Goal: Task Accomplishment & Management: Use online tool/utility

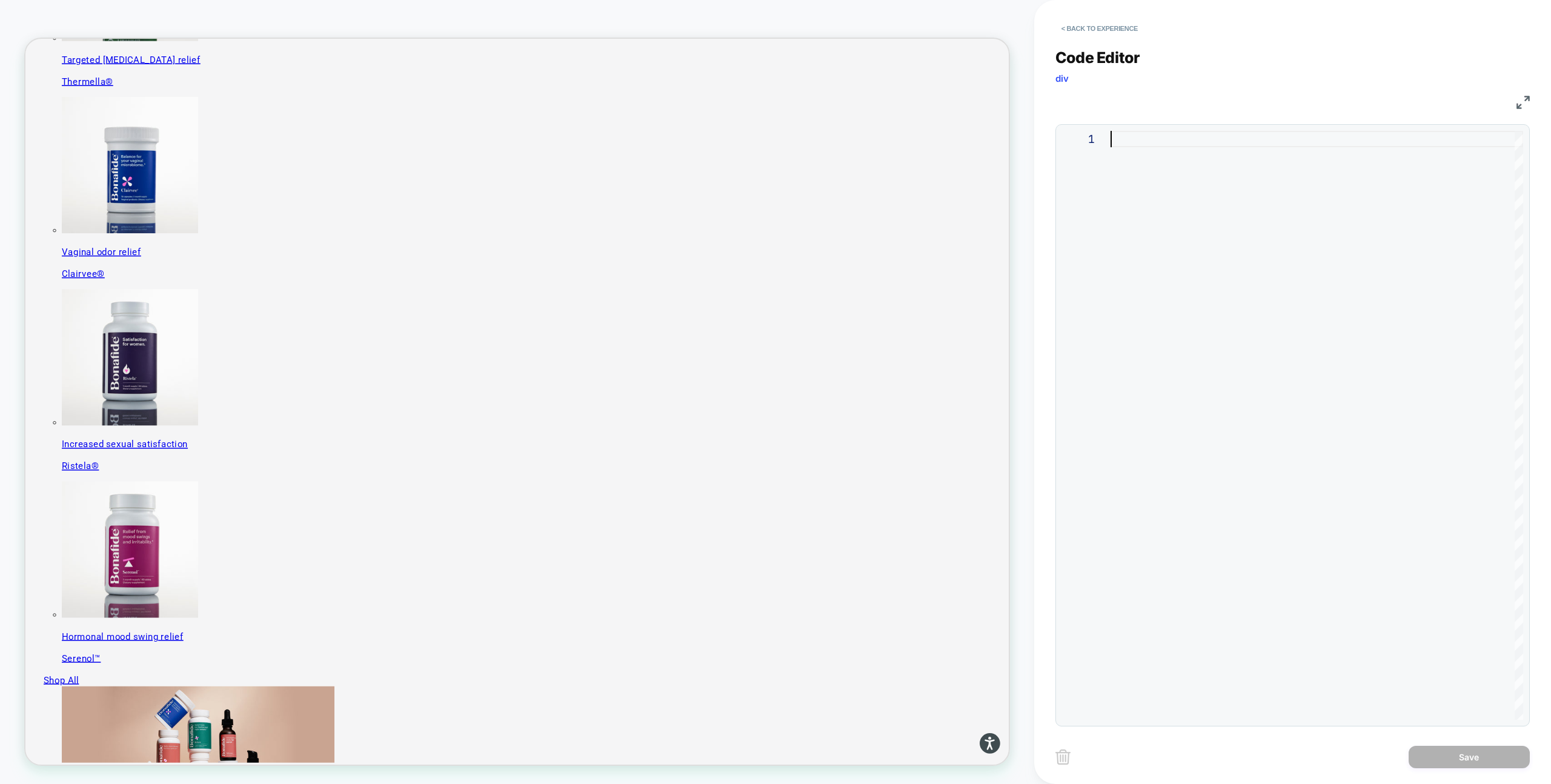
click at [1163, 203] on div at bounding box center [1317, 425] width 413 height 589
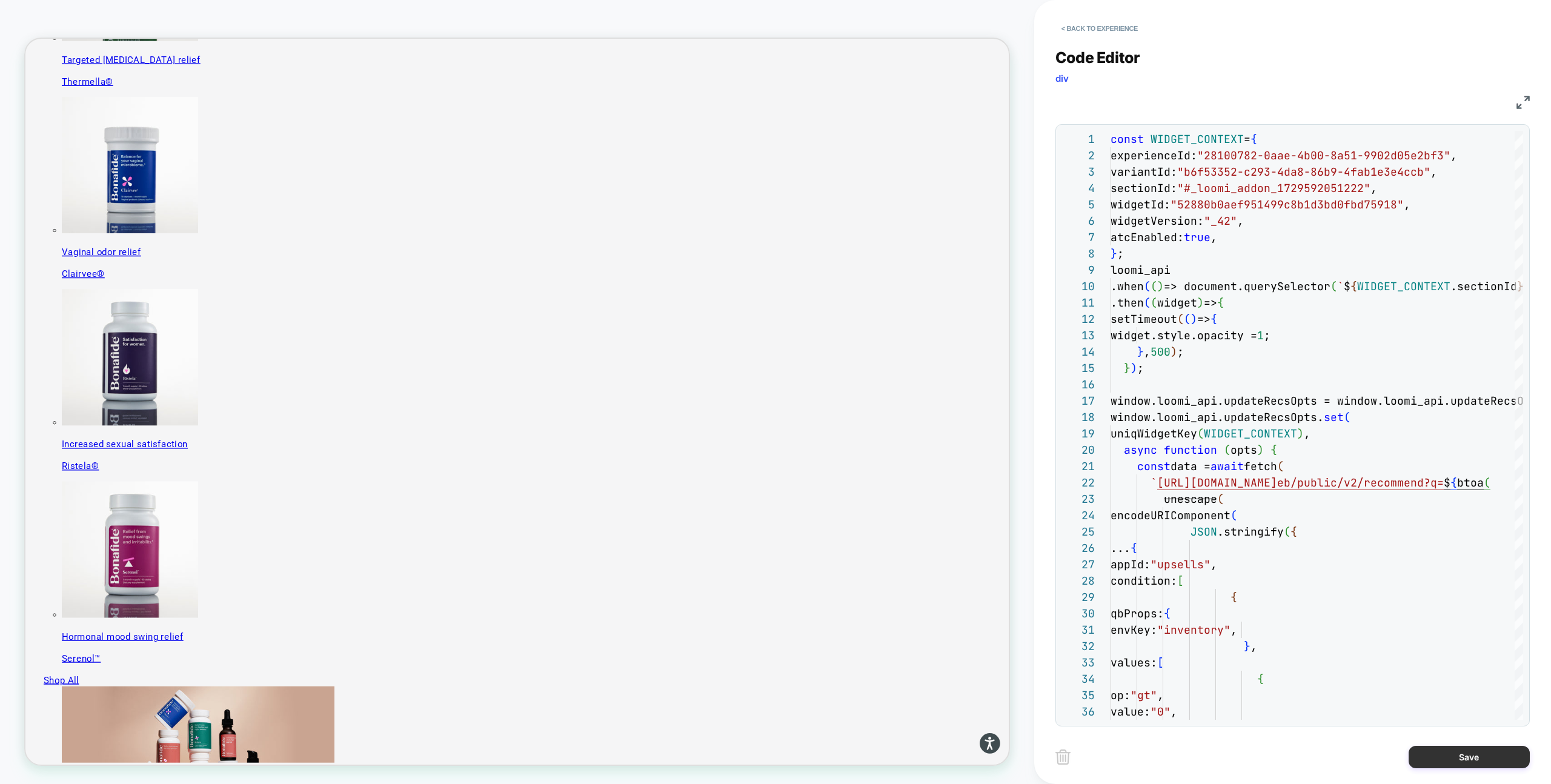
click at [1447, 756] on button "Save" at bounding box center [1469, 757] width 121 height 23
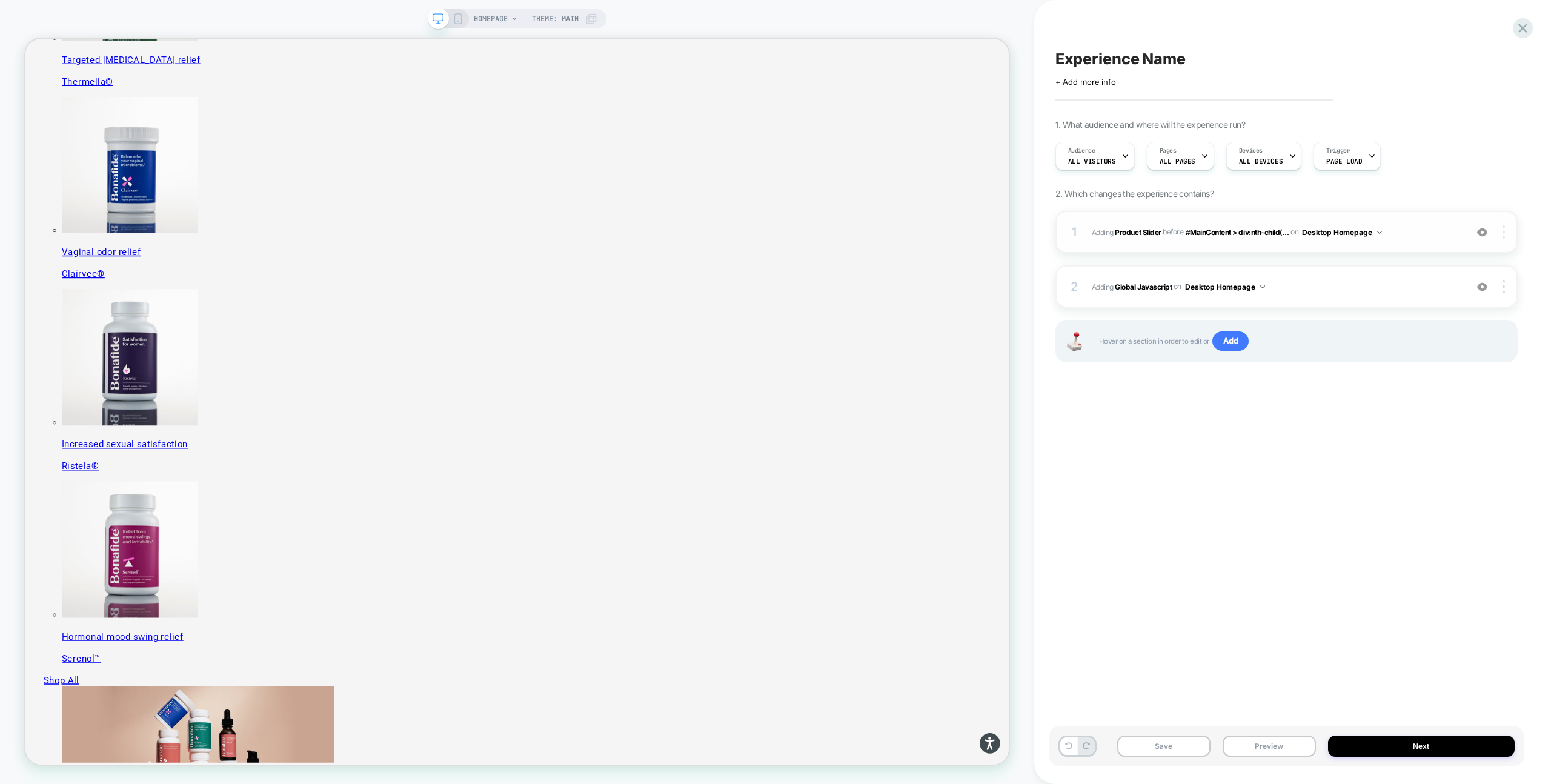
click at [1506, 232] on div at bounding box center [1505, 232] width 23 height 13
click at [1423, 250] on div "Copy Widget Id" at bounding box center [1432, 249] width 108 height 33
click at [1295, 294] on div "2 Adding Global Javascript on Desktop Homepage Add Before Add After Copy to Mob…" at bounding box center [1286, 287] width 462 height 42
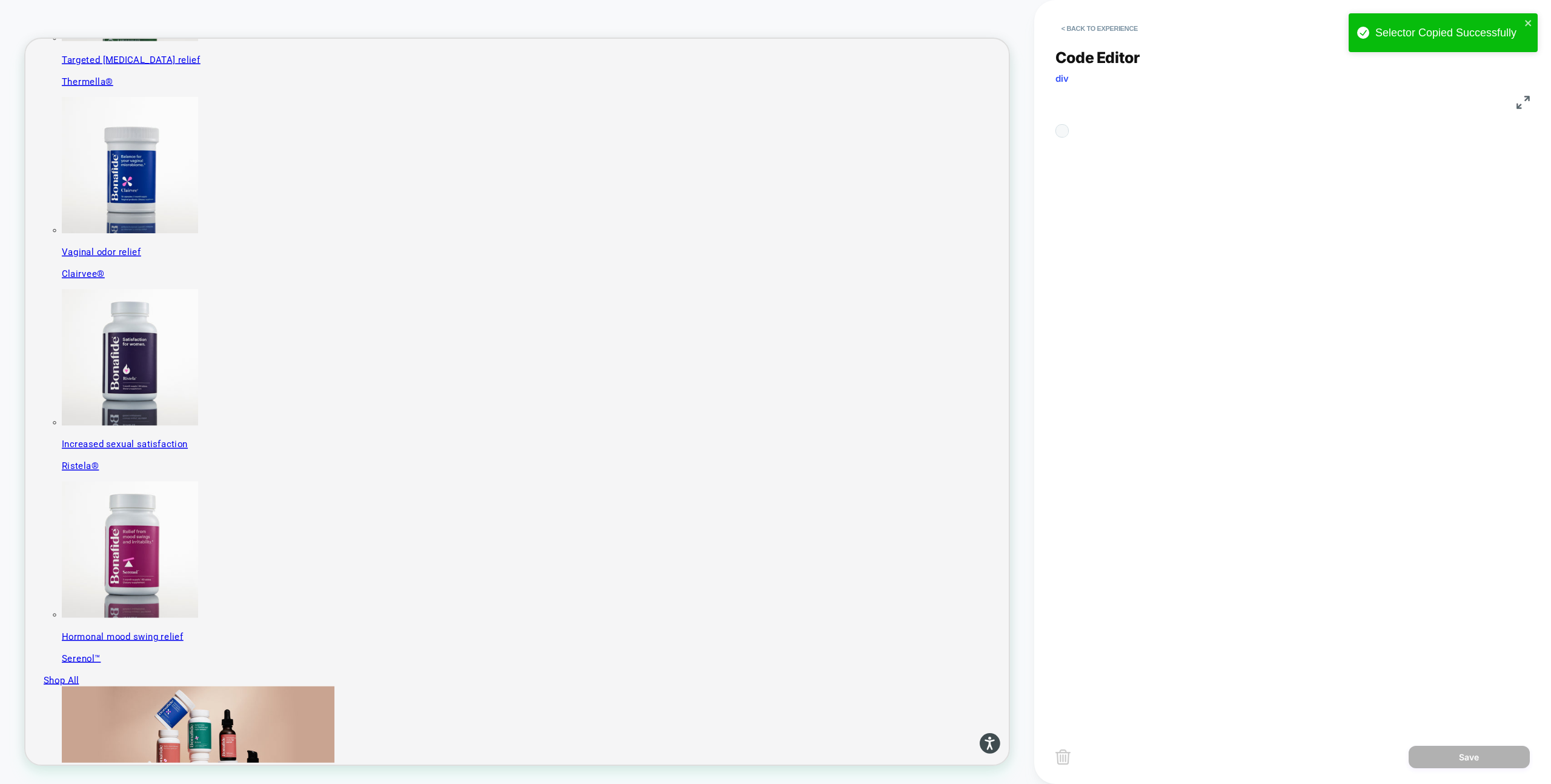
scroll to position [163, 0]
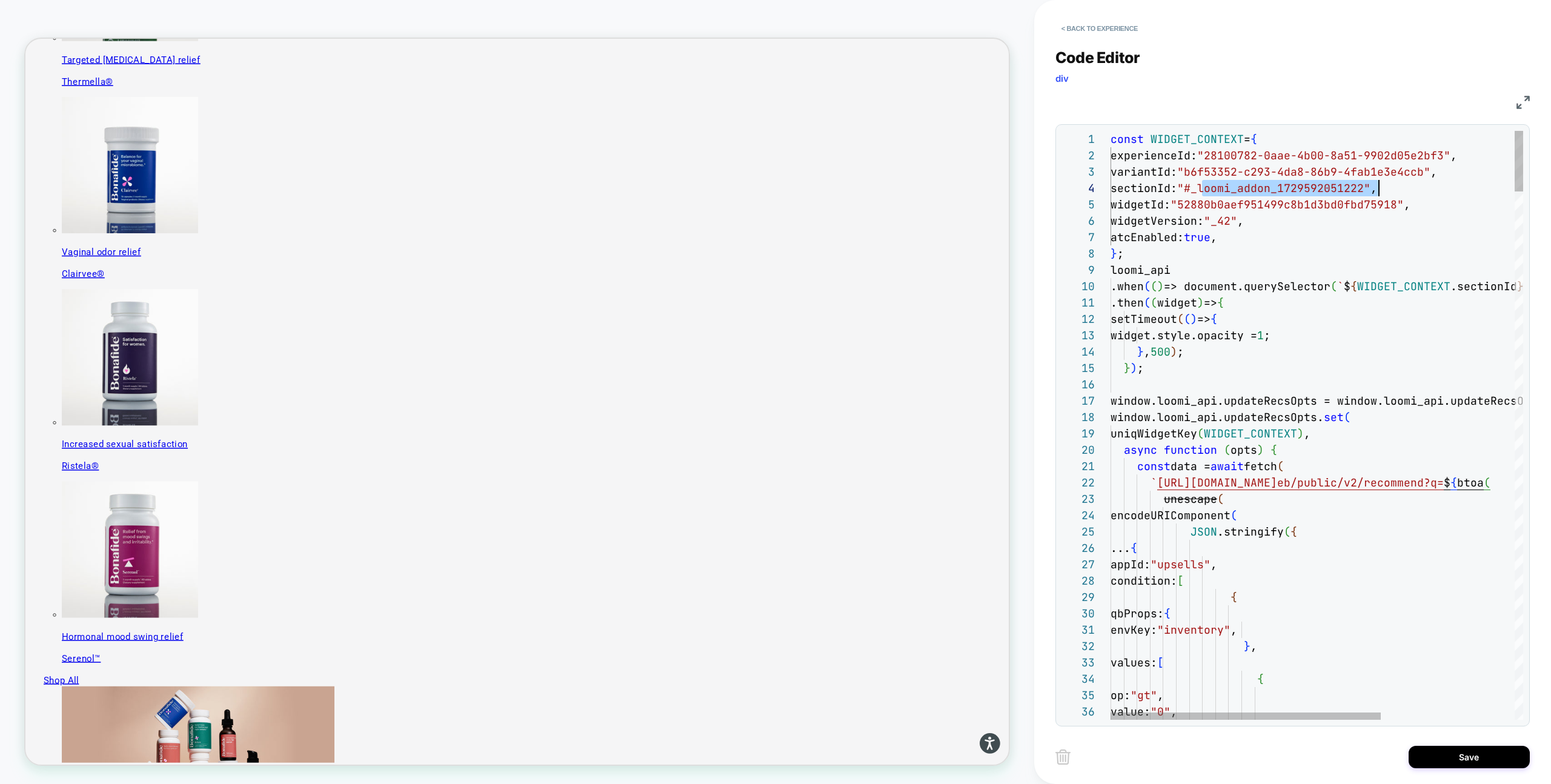
scroll to position [49, 268]
drag, startPoint x: 1202, startPoint y: 188, endPoint x: 1379, endPoint y: 192, distance: 177.0
type textarea "**********"
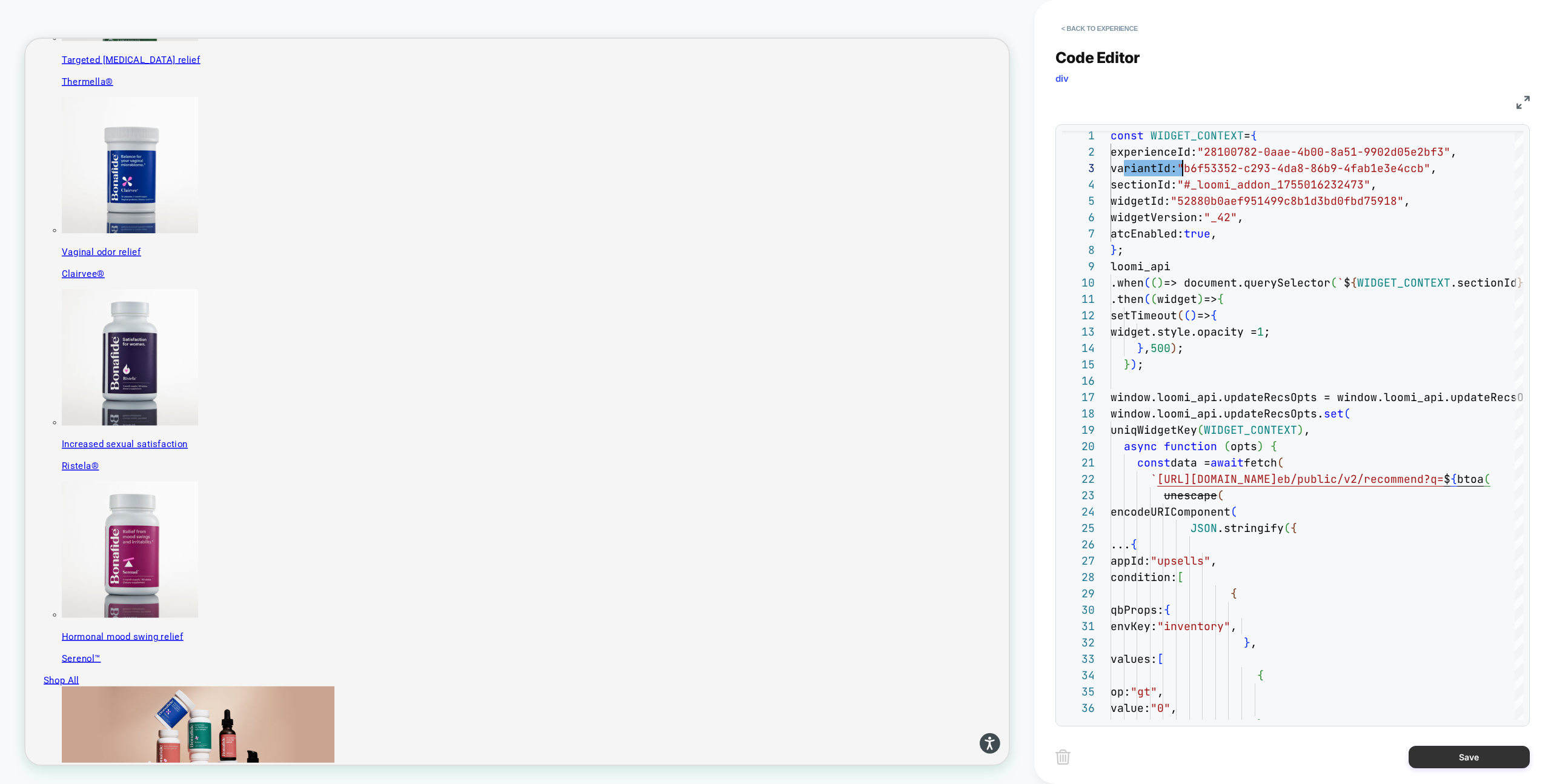
click at [1442, 758] on button "Save" at bounding box center [1469, 757] width 121 height 23
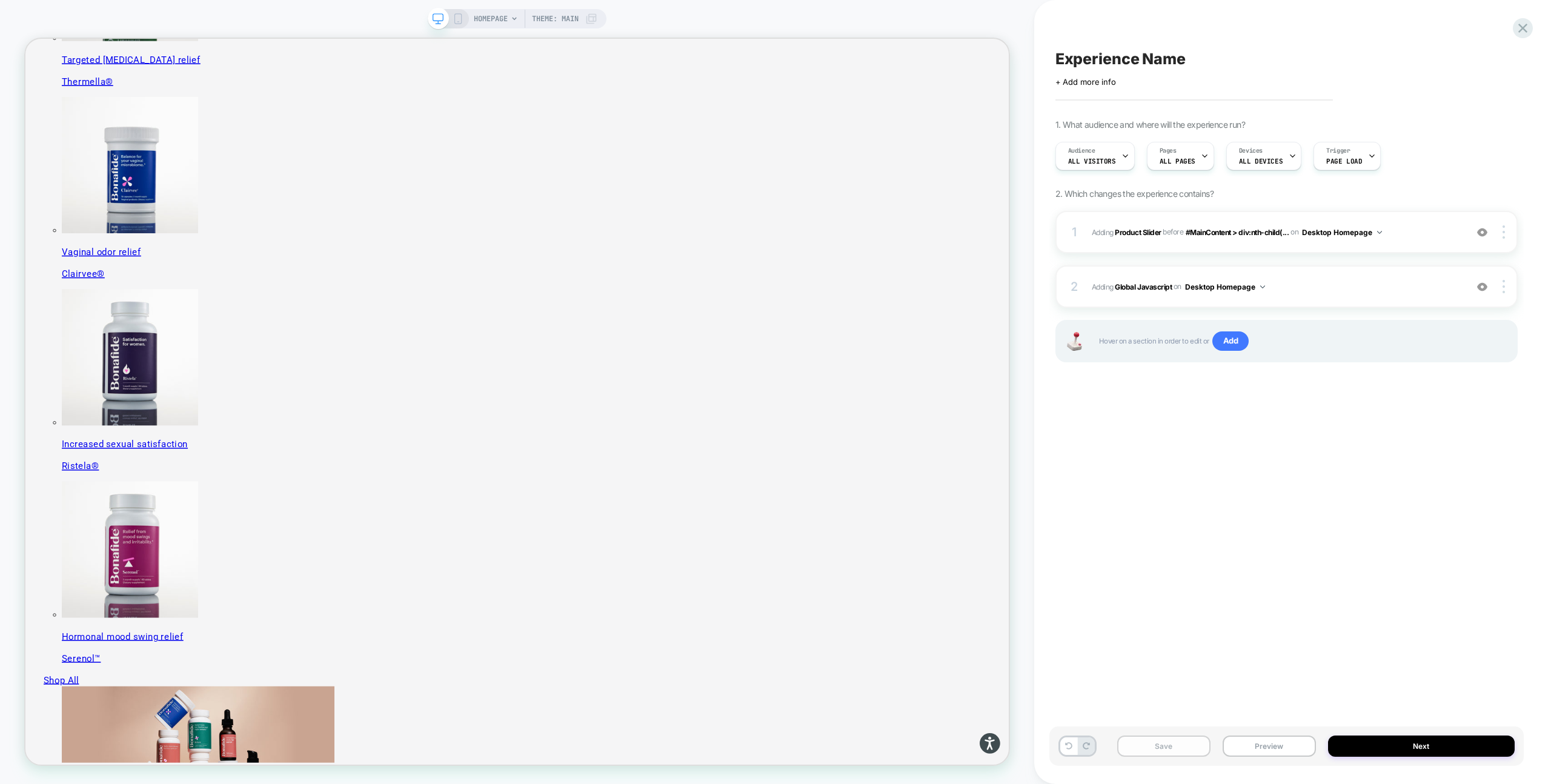
click at [1163, 749] on button "Save" at bounding box center [1163, 746] width 93 height 21
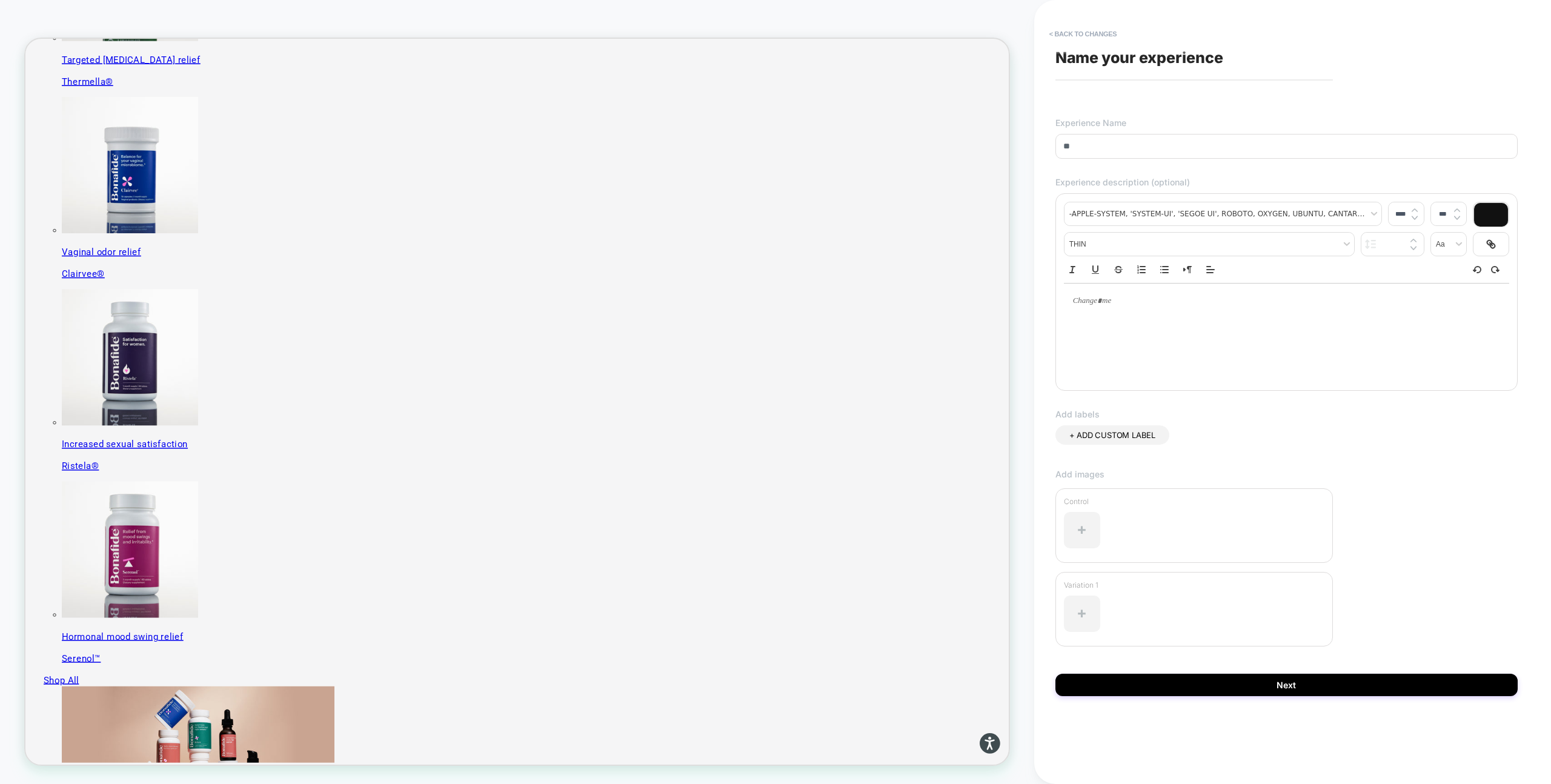
type input "*"
type input "**********"
click at [1256, 687] on button "Next" at bounding box center [1286, 685] width 462 height 23
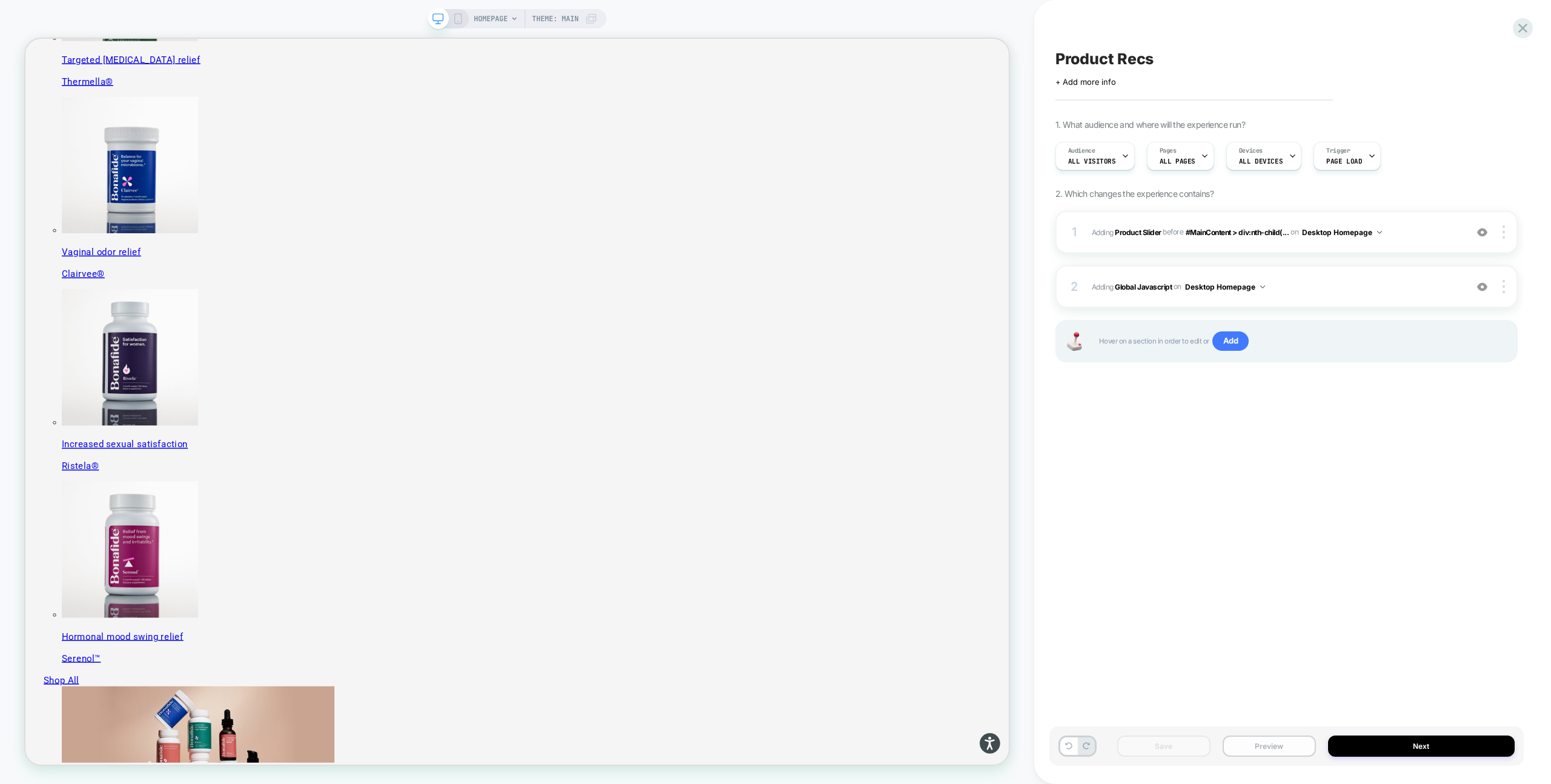
click at [1264, 747] on button "Preview" at bounding box center [1269, 746] width 93 height 21
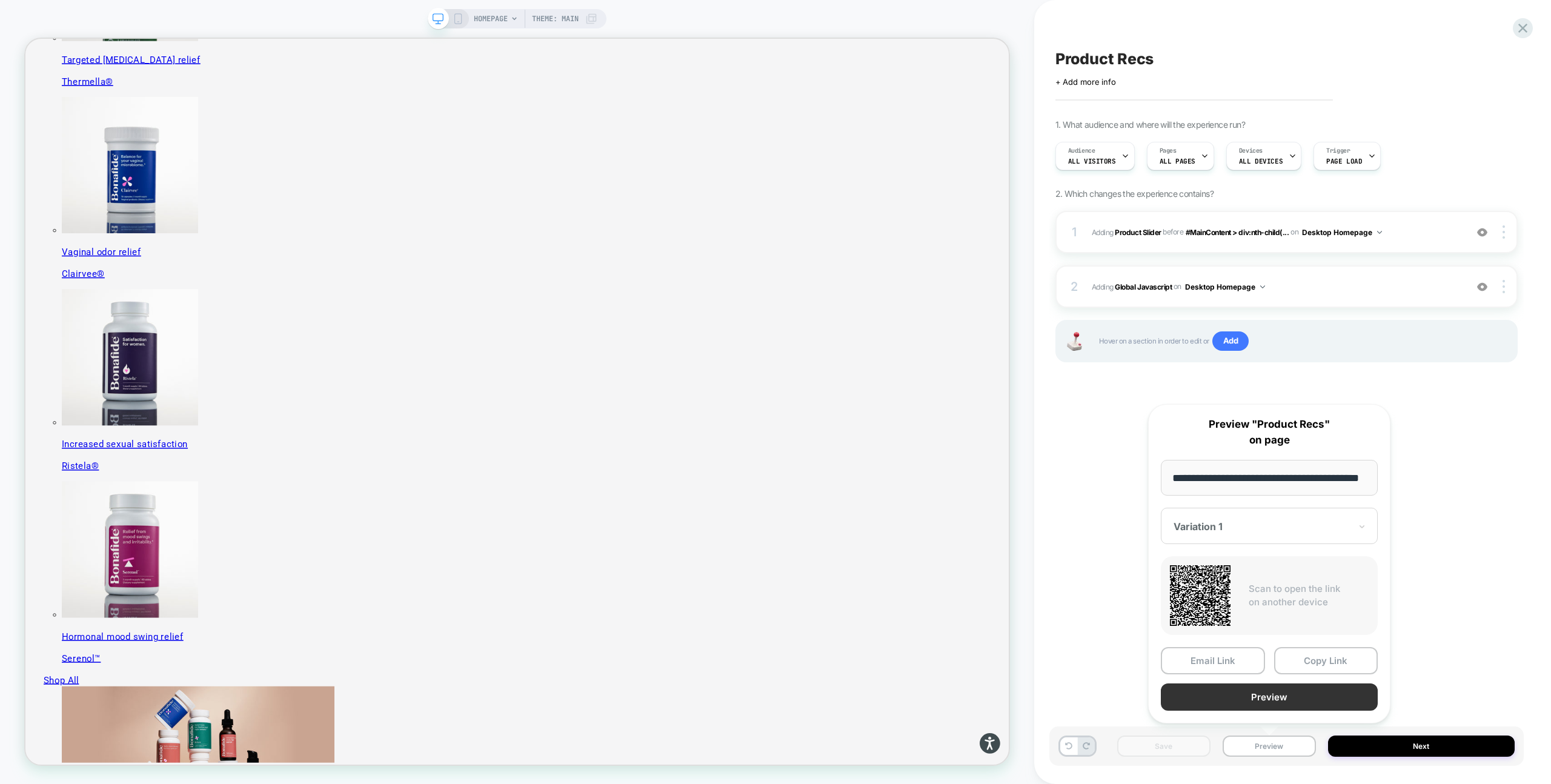
scroll to position [0, 0]
click at [1246, 692] on button "Preview" at bounding box center [1269, 697] width 217 height 28
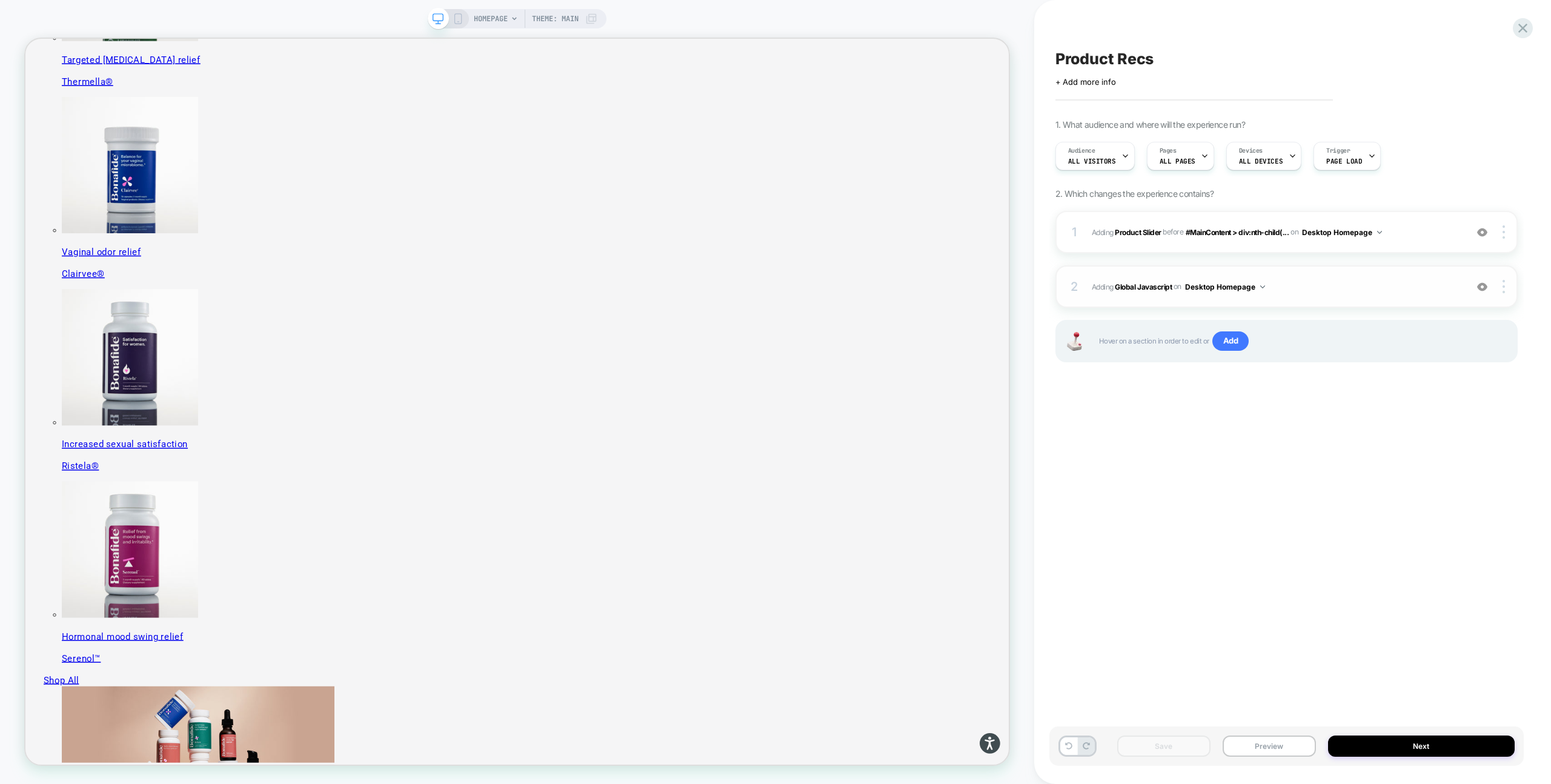
click at [1324, 280] on span "Adding Global Javascript on Desktop Homepage" at bounding box center [1276, 287] width 368 height 15
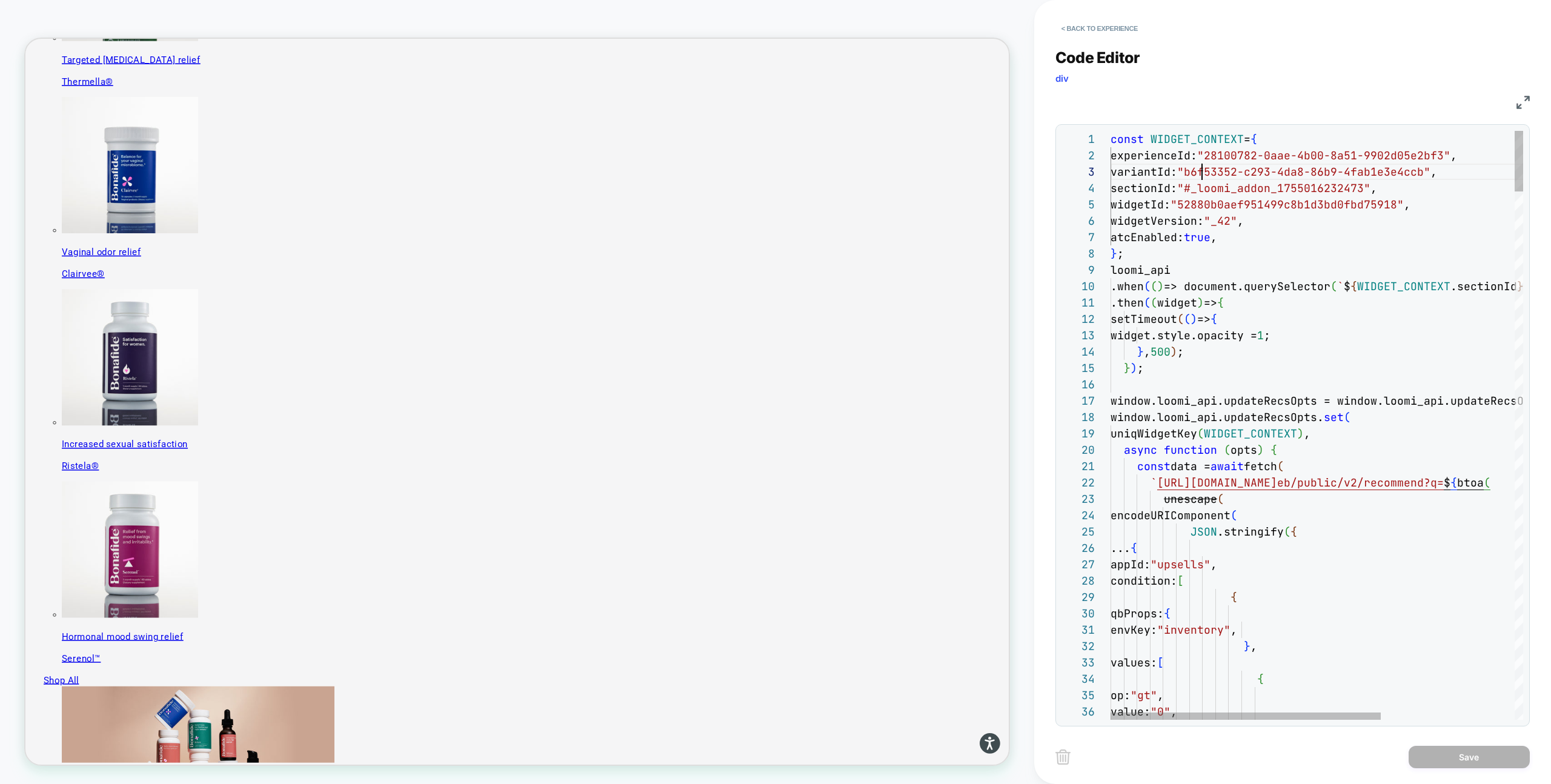
scroll to position [32, 92]
click at [1051, 15] on div "< Back to experience Code Editor div JS 1 2 3 4 5 6 7 8 9 10 11 12 13 14 15 16 …" at bounding box center [1293, 392] width 517 height 784
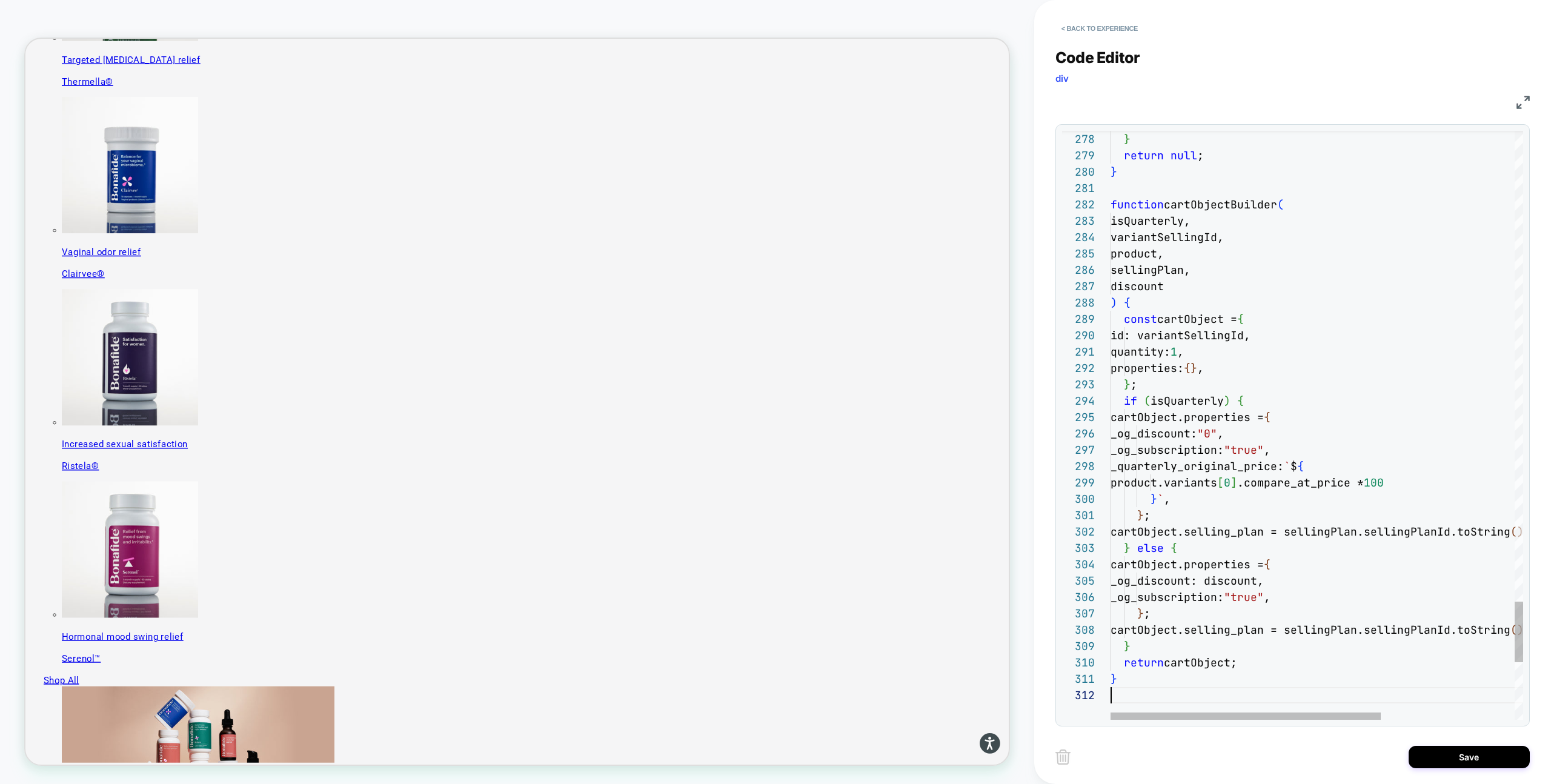
scroll to position [16, 0]
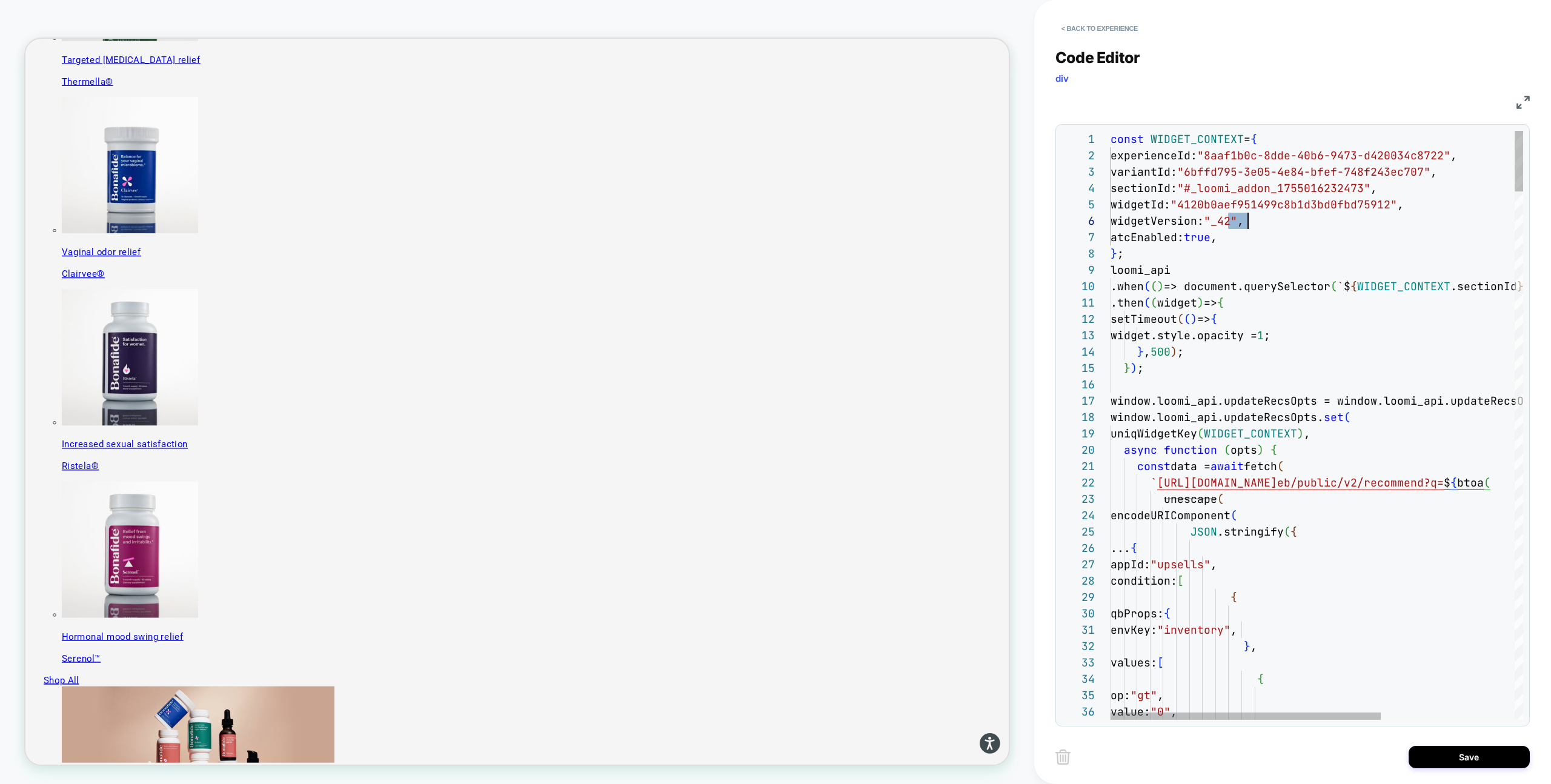
drag, startPoint x: 1225, startPoint y: 220, endPoint x: 1246, endPoint y: 220, distance: 21.0
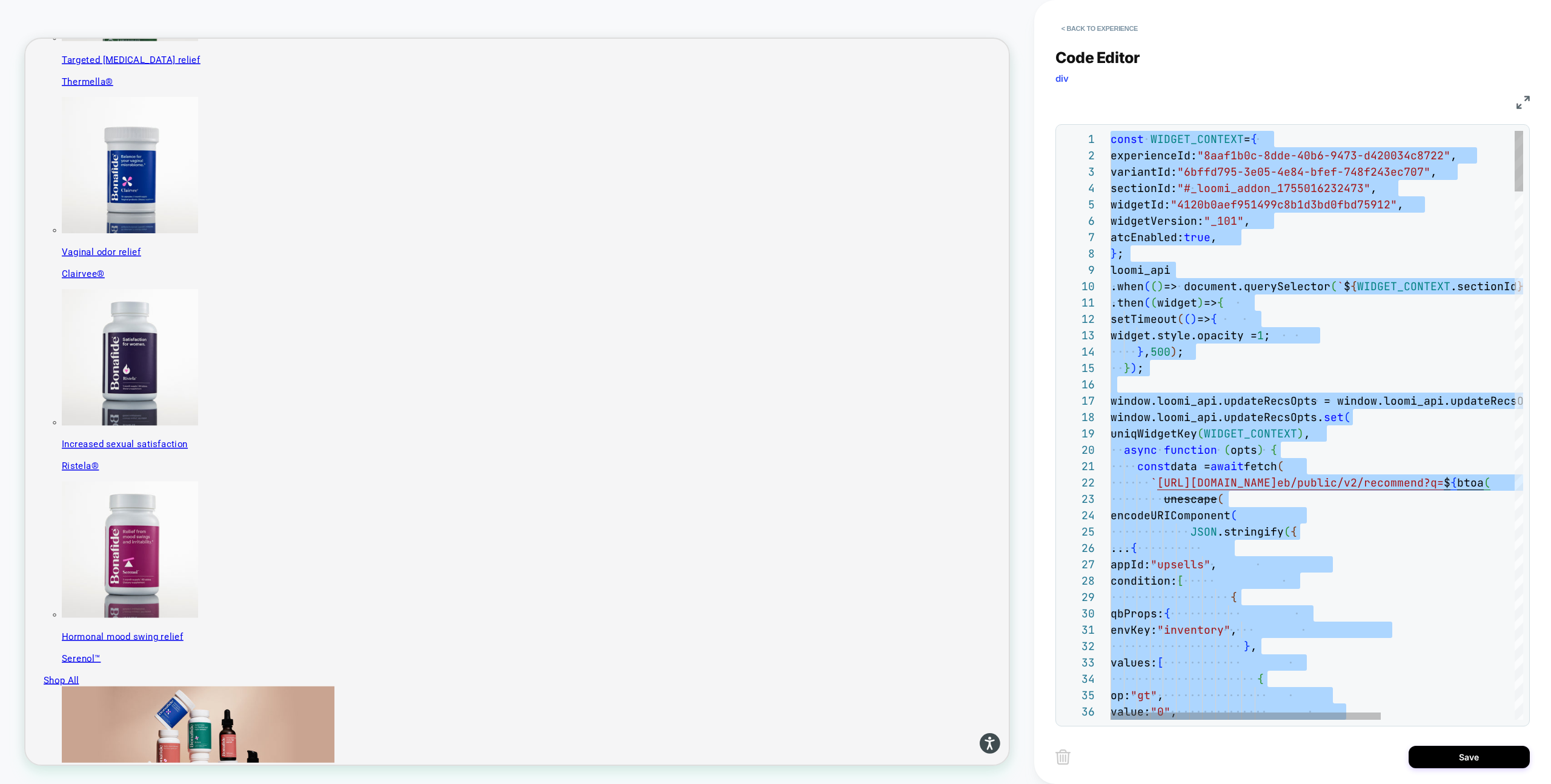
type textarea "**********"
click at [1477, 766] on button "Save" at bounding box center [1469, 757] width 121 height 23
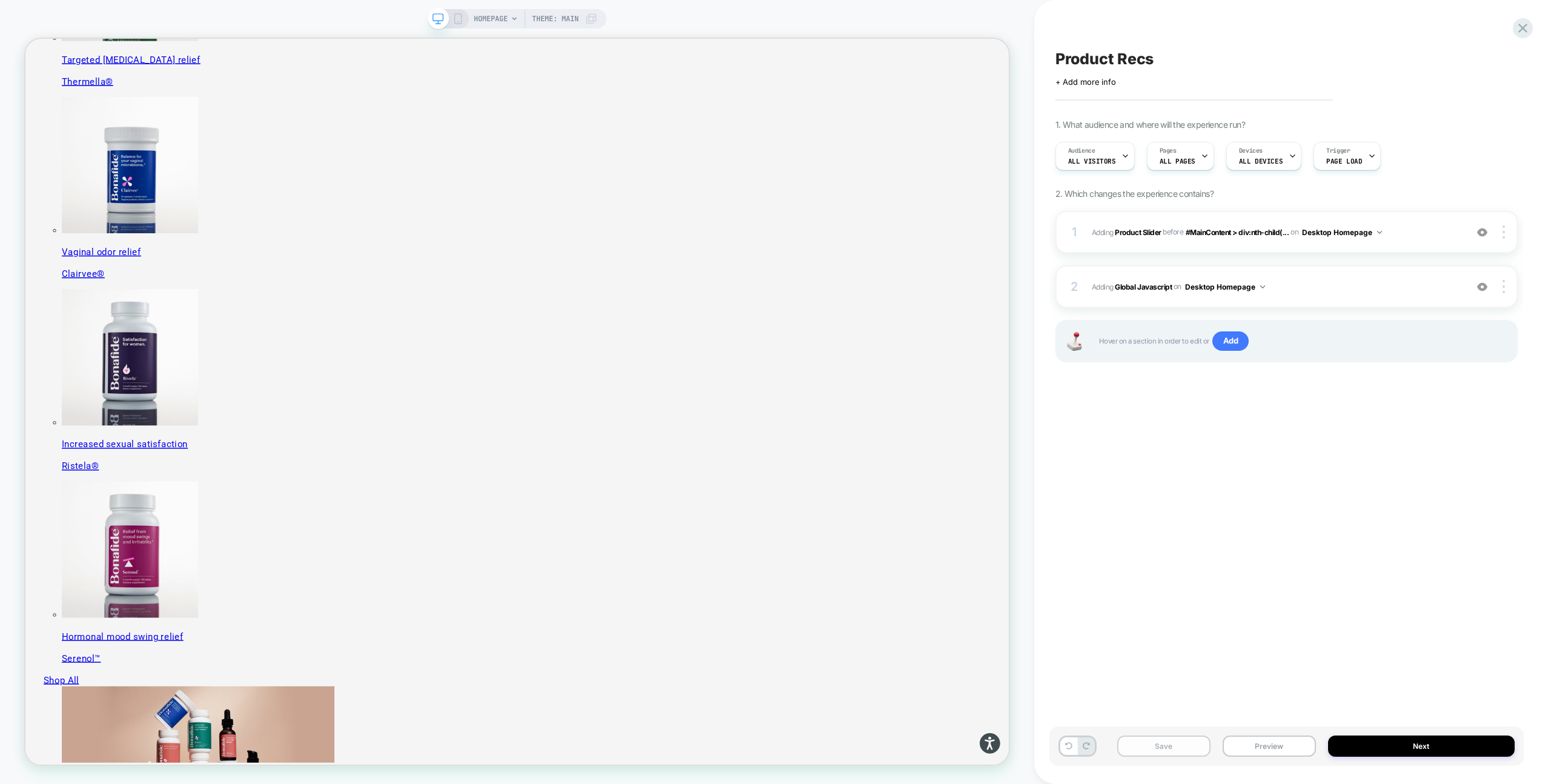
click at [1181, 749] on button "Save" at bounding box center [1163, 746] width 93 height 21
click at [1267, 747] on button "Preview" at bounding box center [1269, 746] width 93 height 21
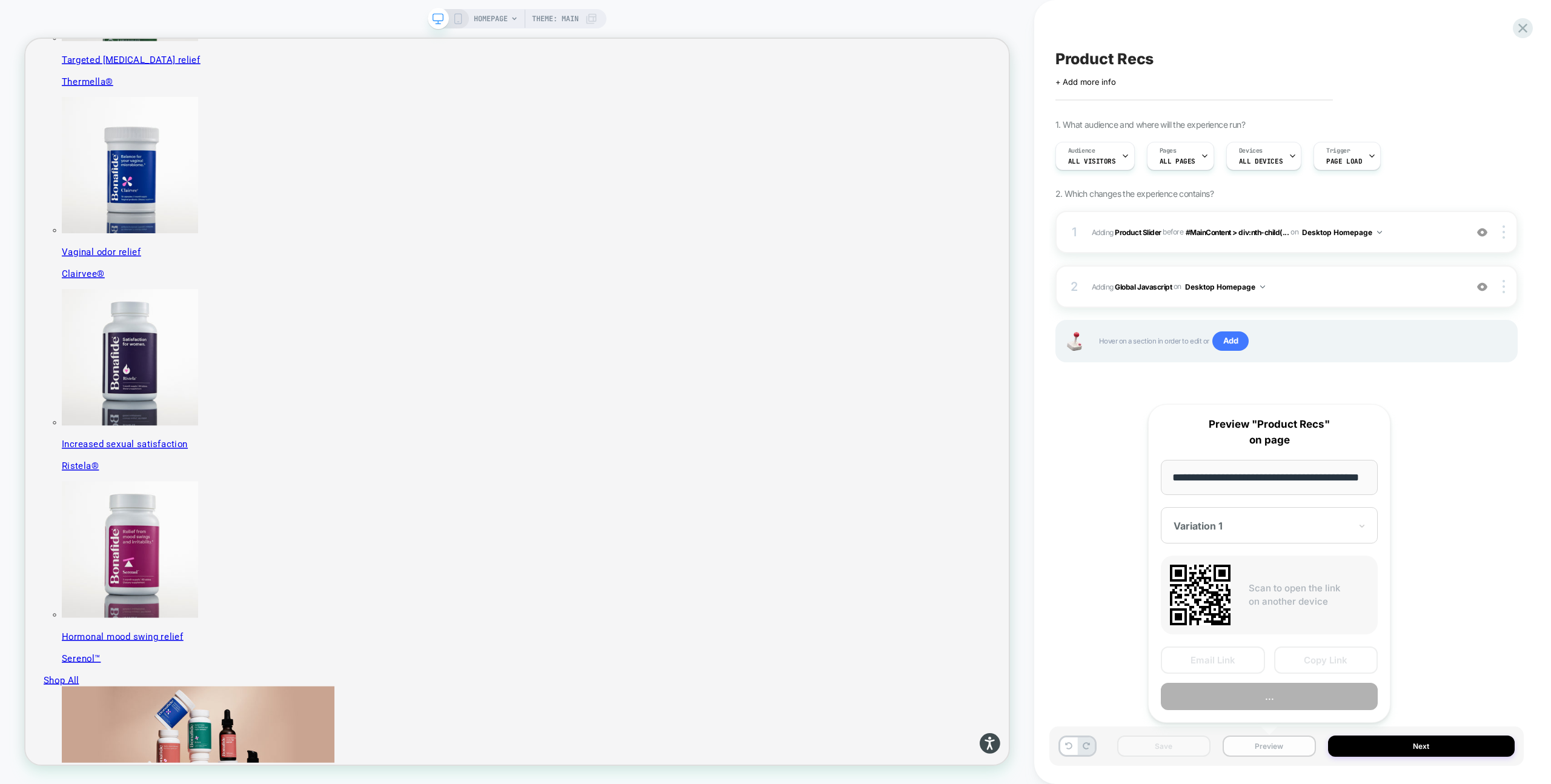
scroll to position [0, 32]
click at [1259, 690] on button "Preview" at bounding box center [1269, 697] width 217 height 28
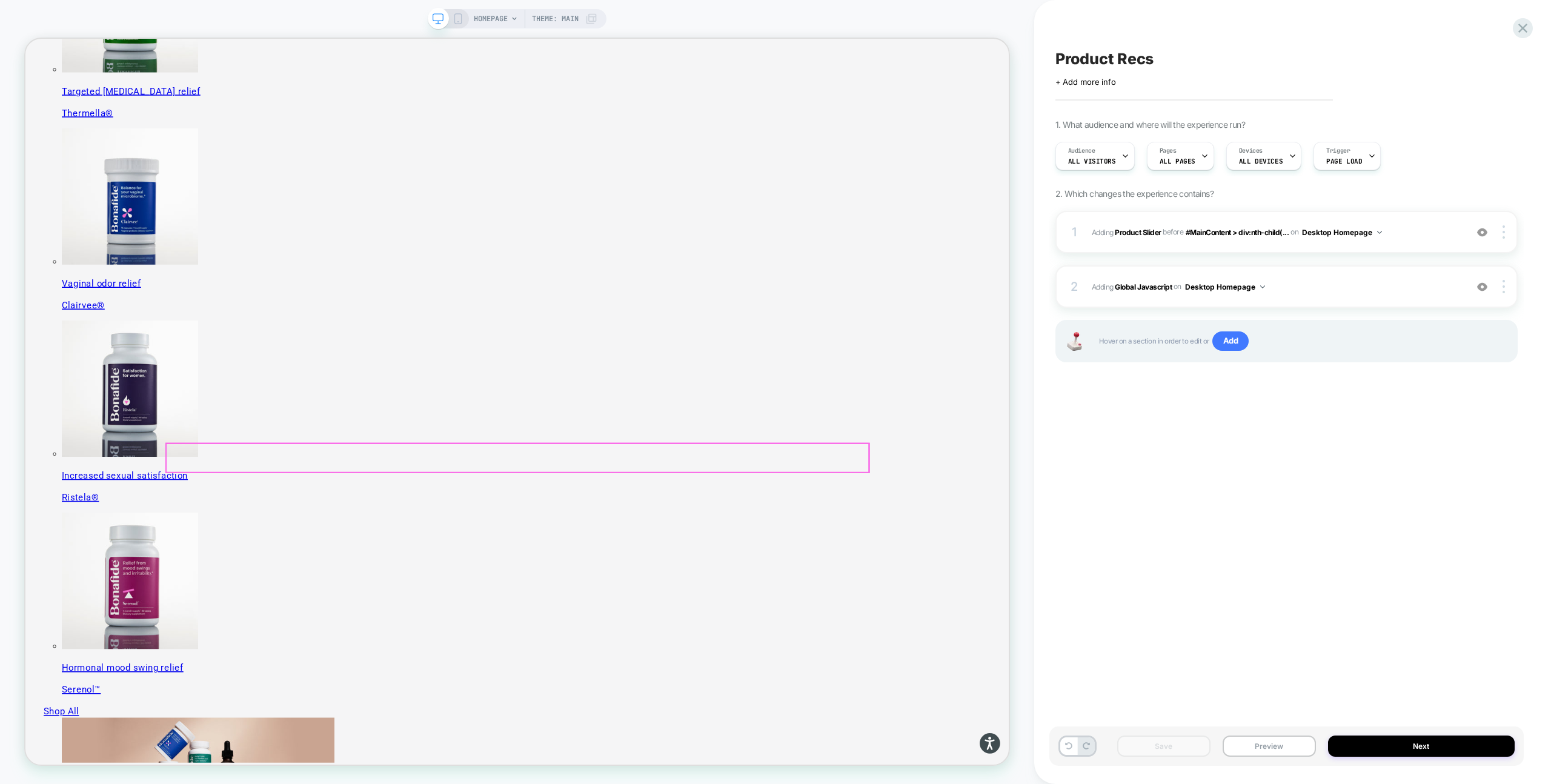
scroll to position [517, 0]
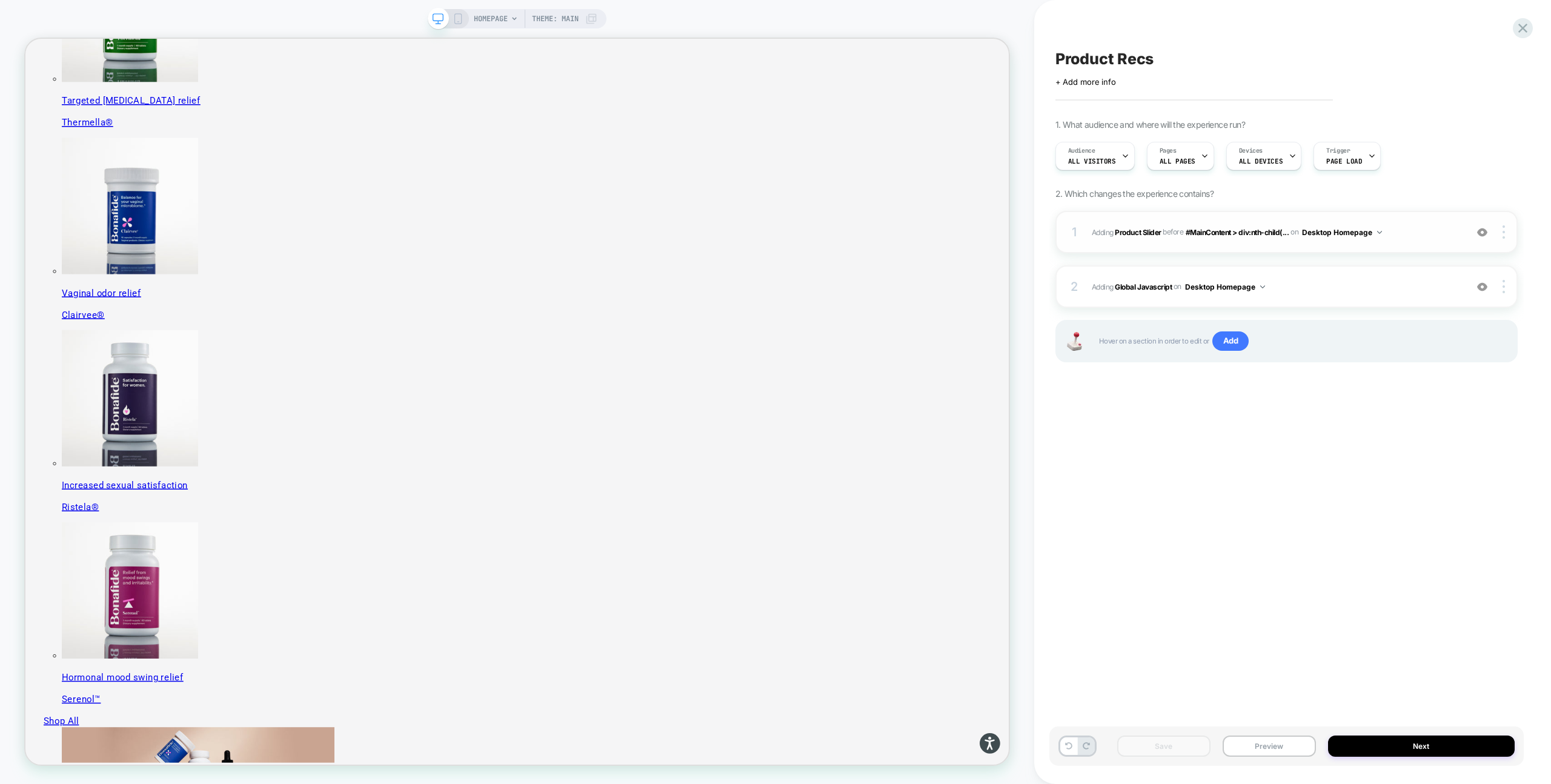
click at [1410, 227] on span "#_loomi_addon_1755016232473 Adding Product Slider BEFORE #MainContent > div:nth…" at bounding box center [1276, 232] width 368 height 15
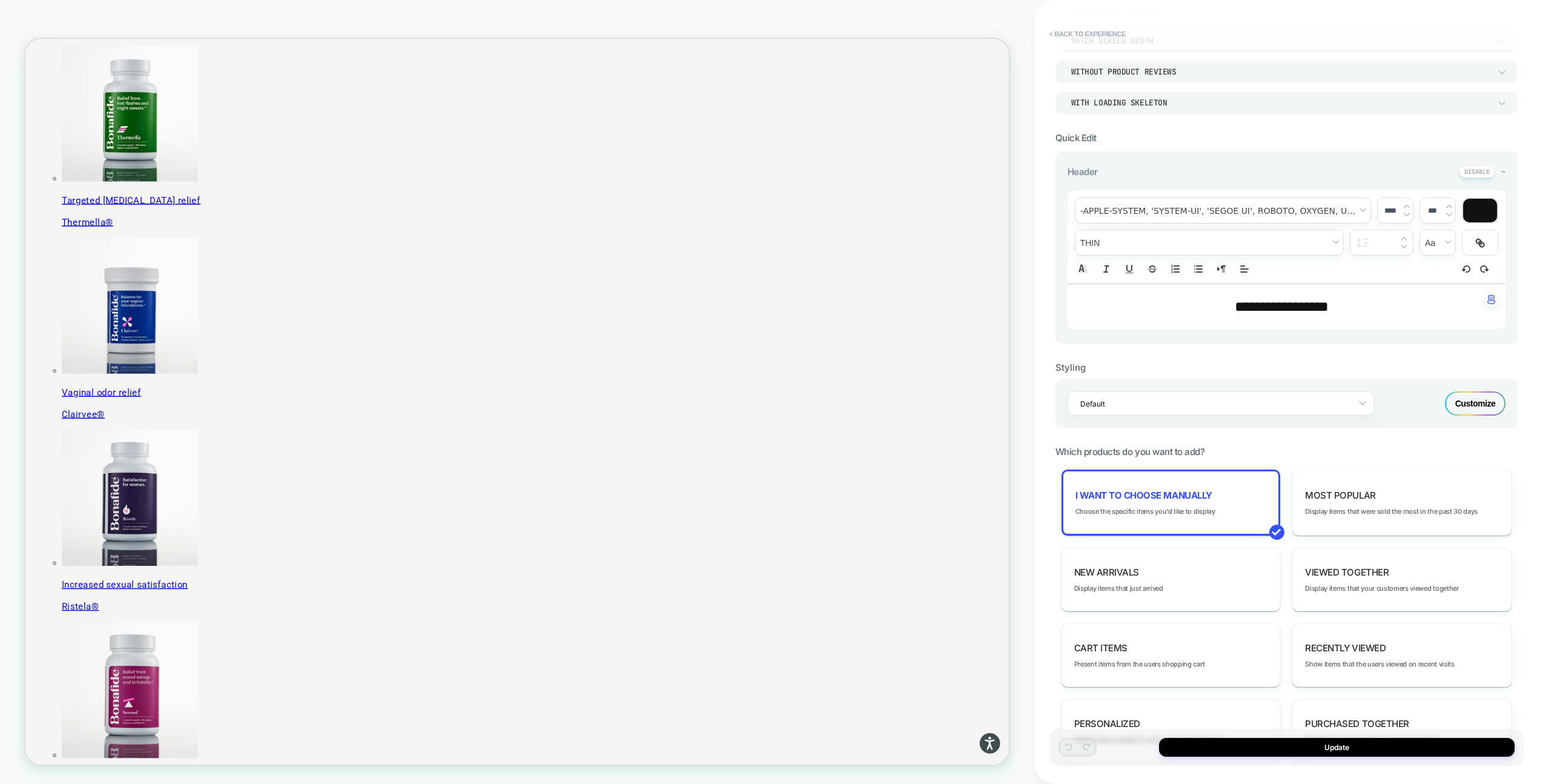
scroll to position [184, 0]
click at [1195, 499] on span "I want to choose manually" at bounding box center [1144, 494] width 137 height 11
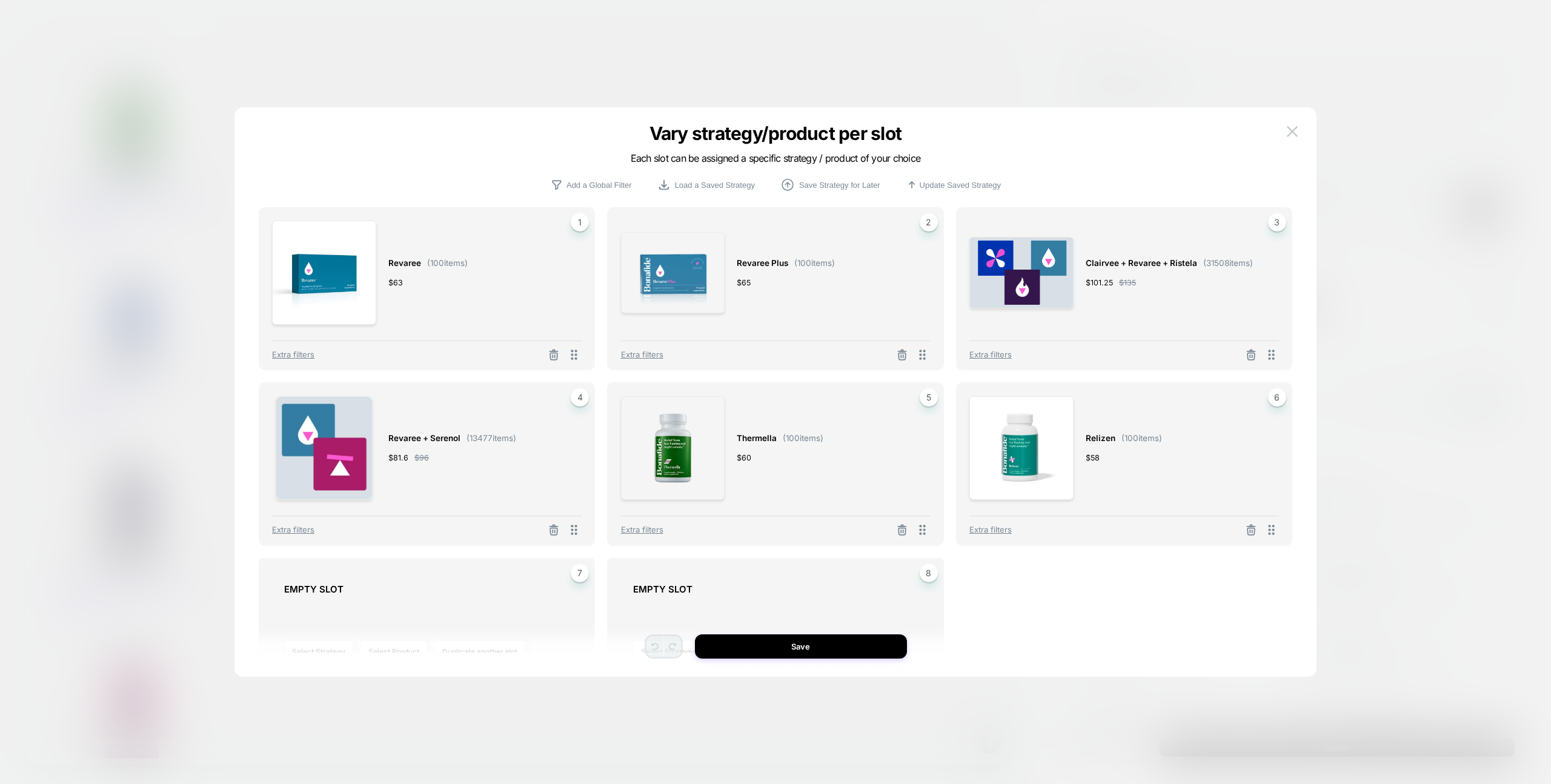
click at [1354, 518] on div at bounding box center [775, 392] width 1551 height 784
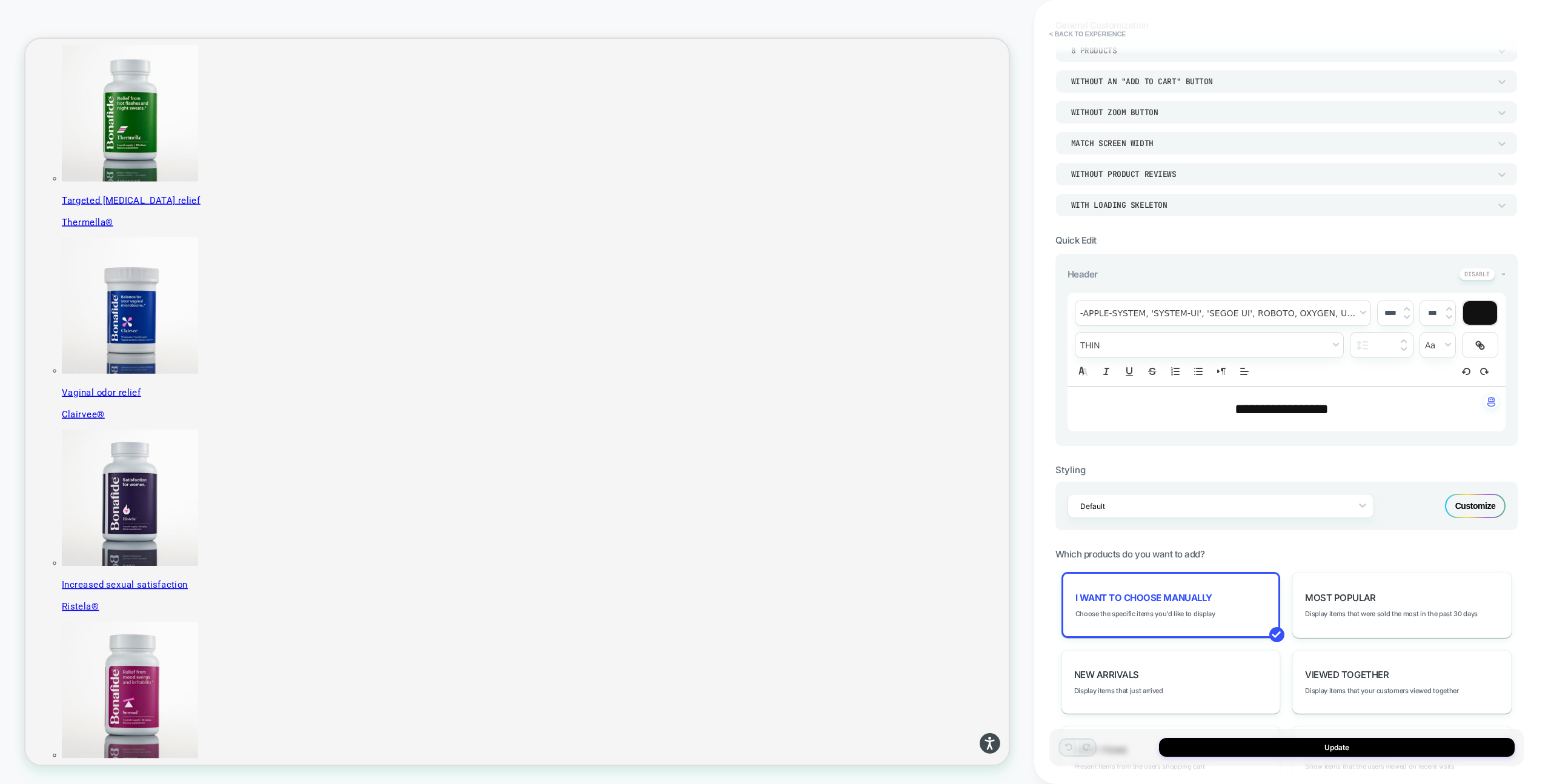
scroll to position [0, 0]
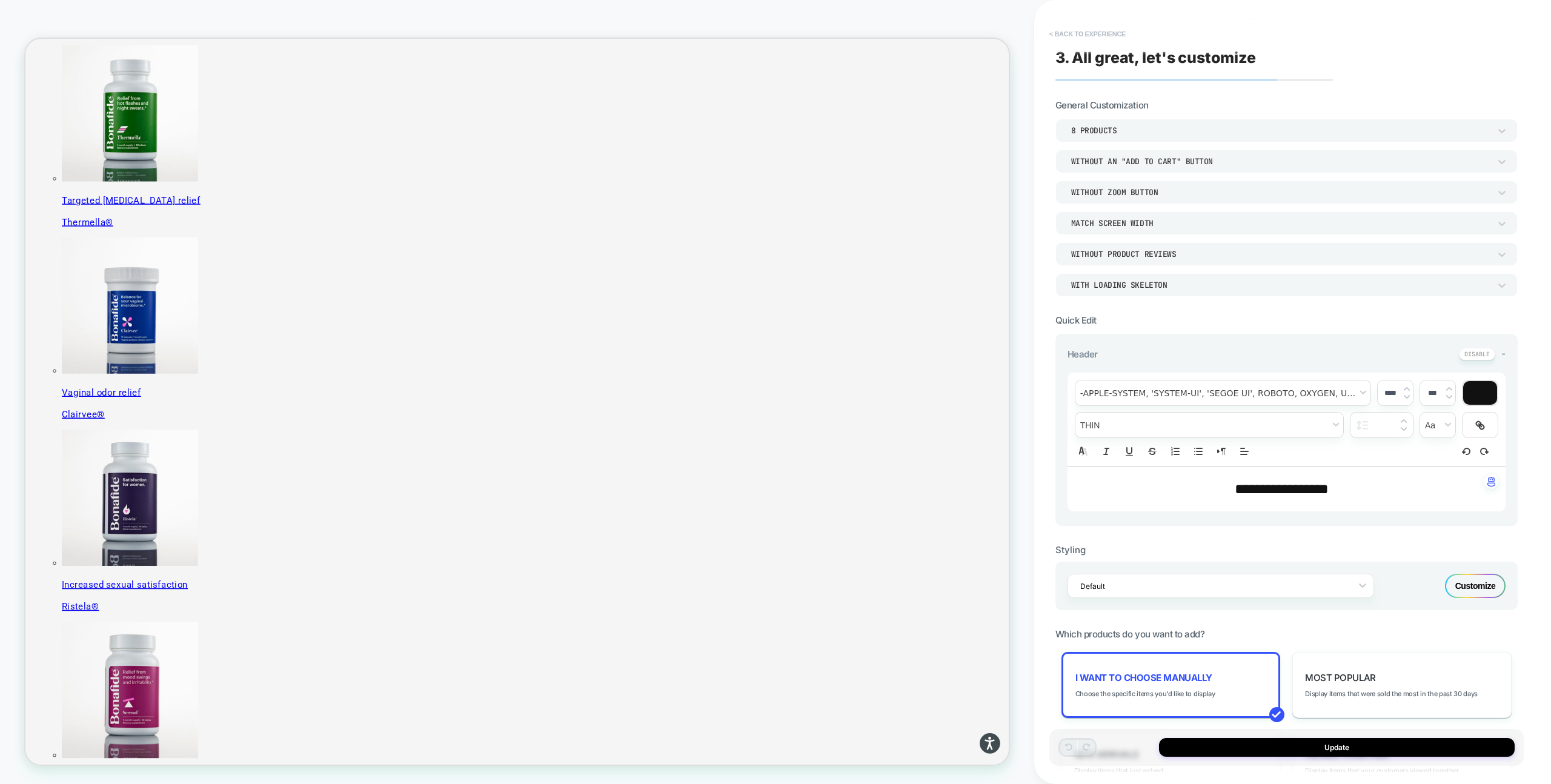
click at [1075, 40] on button "< Back to experience" at bounding box center [1087, 34] width 89 height 19
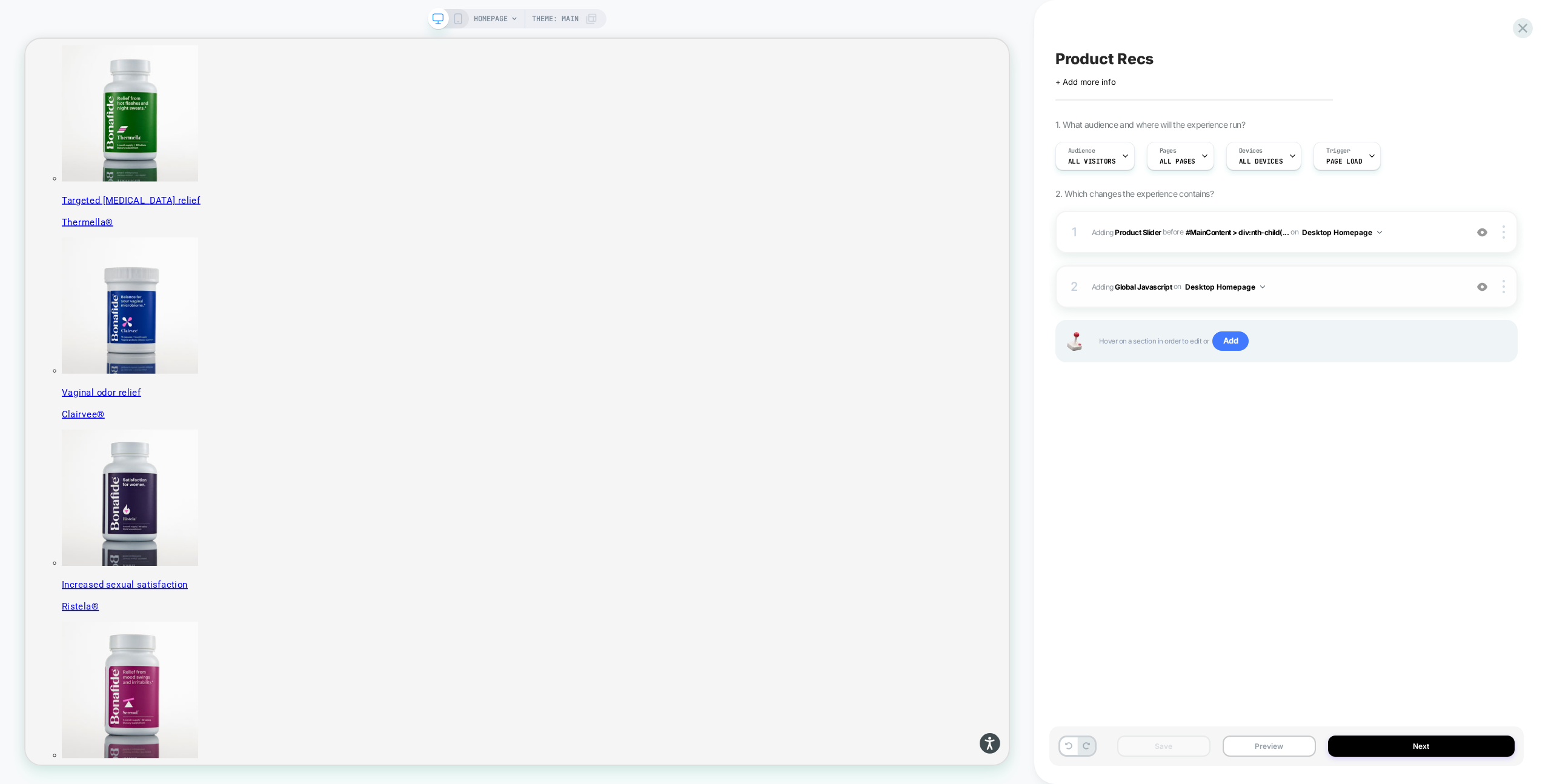
click at [1334, 280] on span "Adding Global Javascript on Desktop Homepage" at bounding box center [1276, 287] width 368 height 15
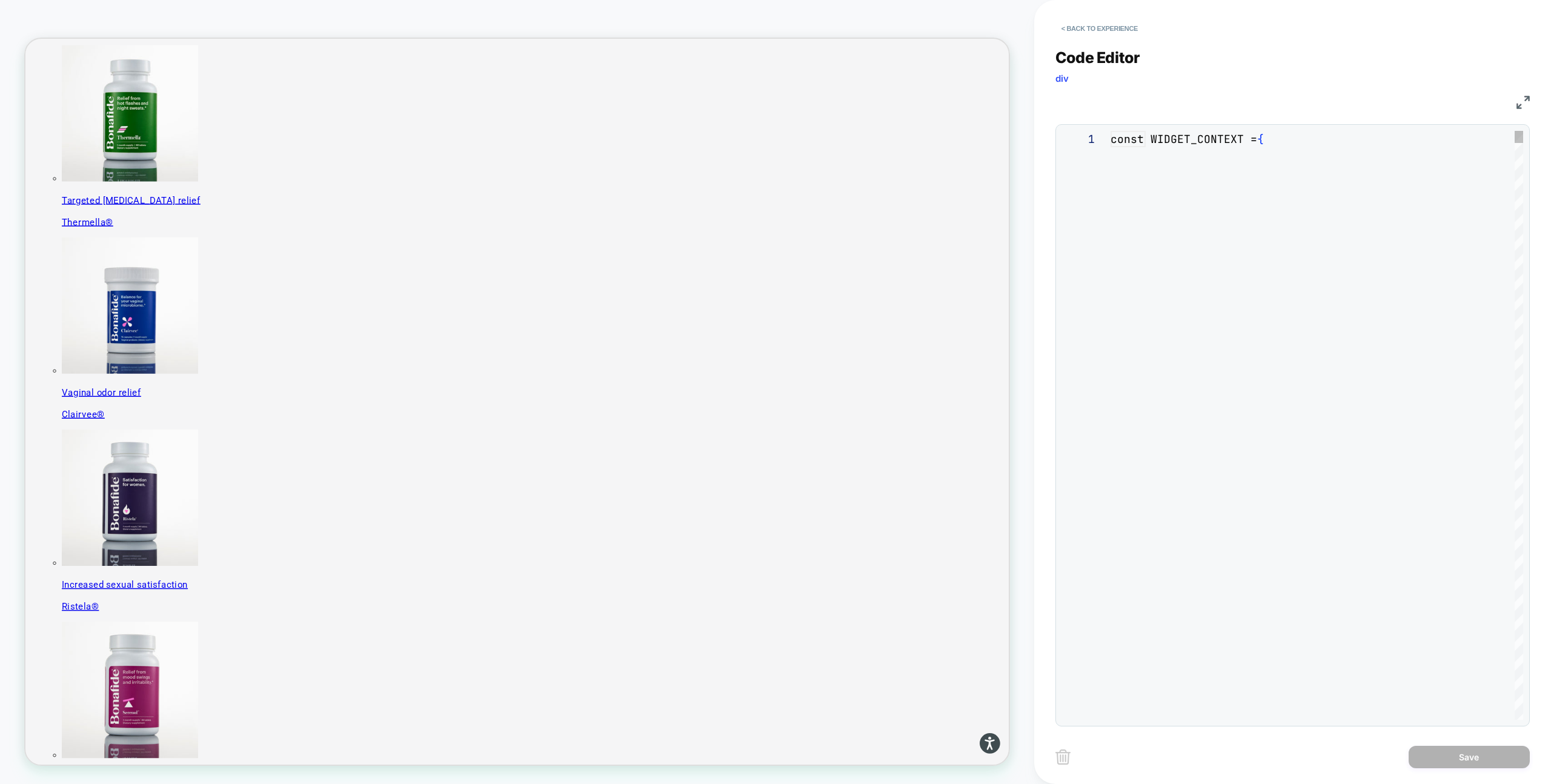
scroll to position [163, 0]
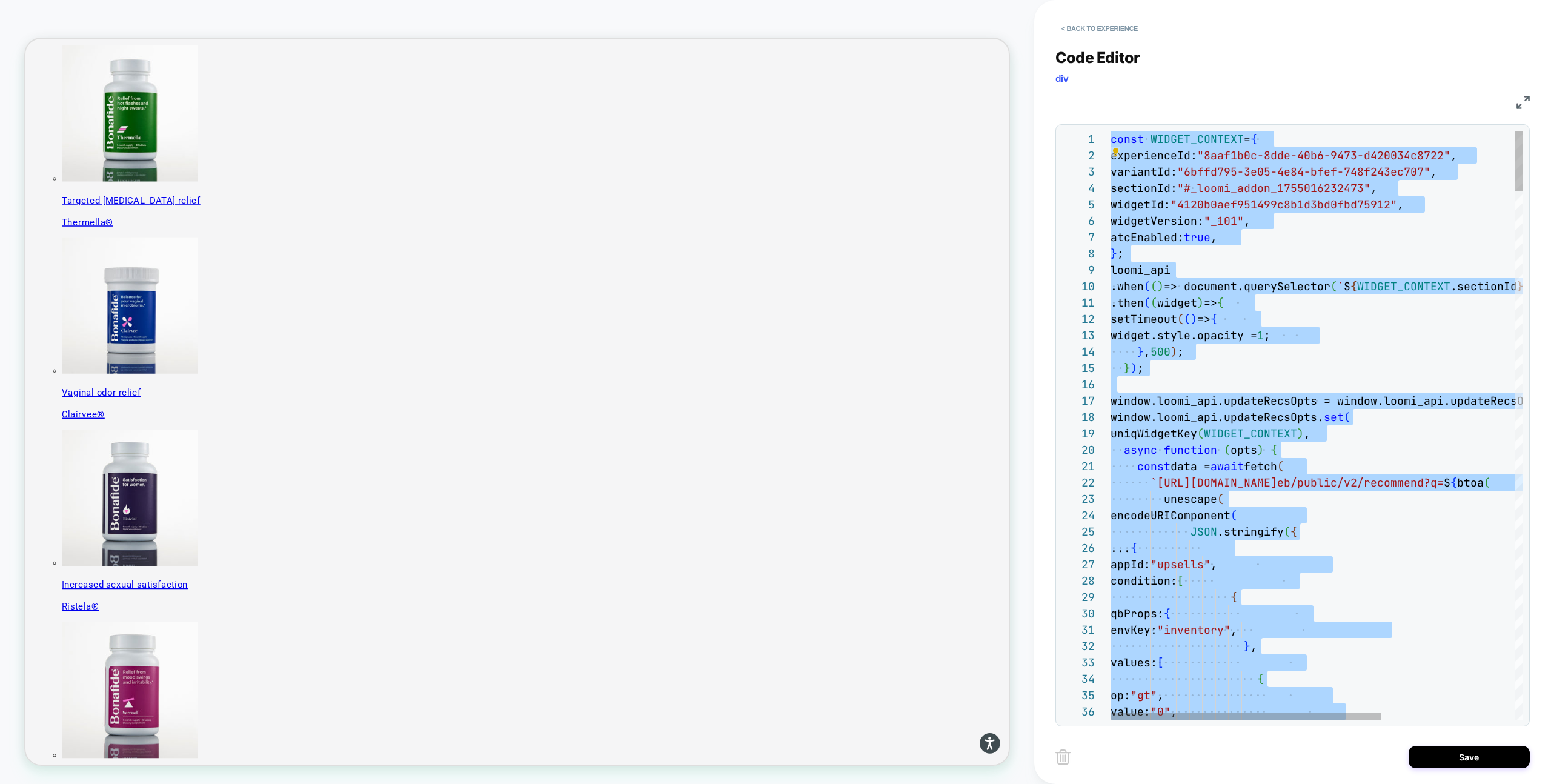
type textarea "**********"
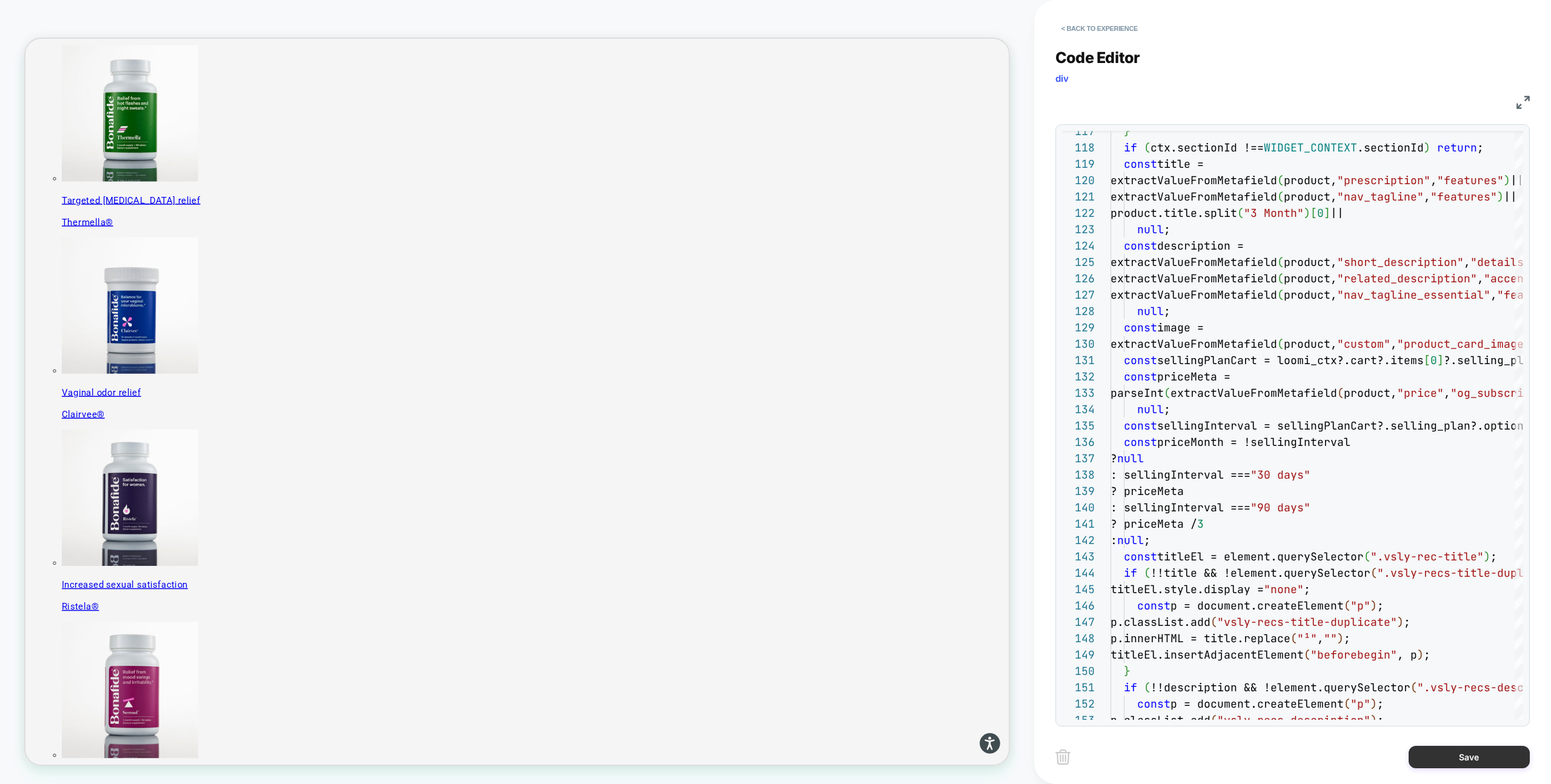
click at [1469, 756] on button "Save" at bounding box center [1469, 757] width 121 height 23
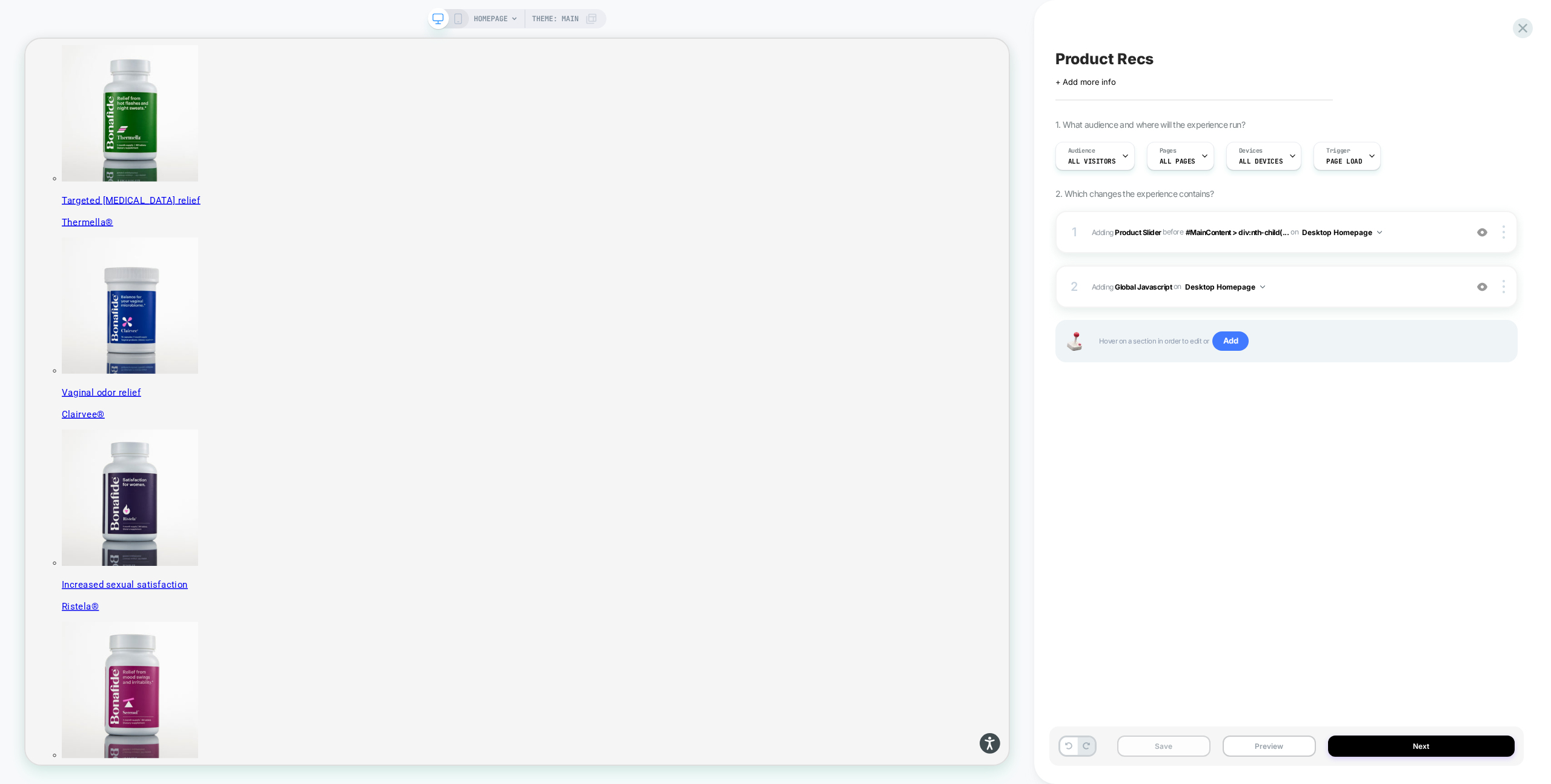
click at [1195, 749] on button "Save" at bounding box center [1163, 746] width 93 height 21
click at [1263, 744] on button "Preview" at bounding box center [1269, 746] width 93 height 21
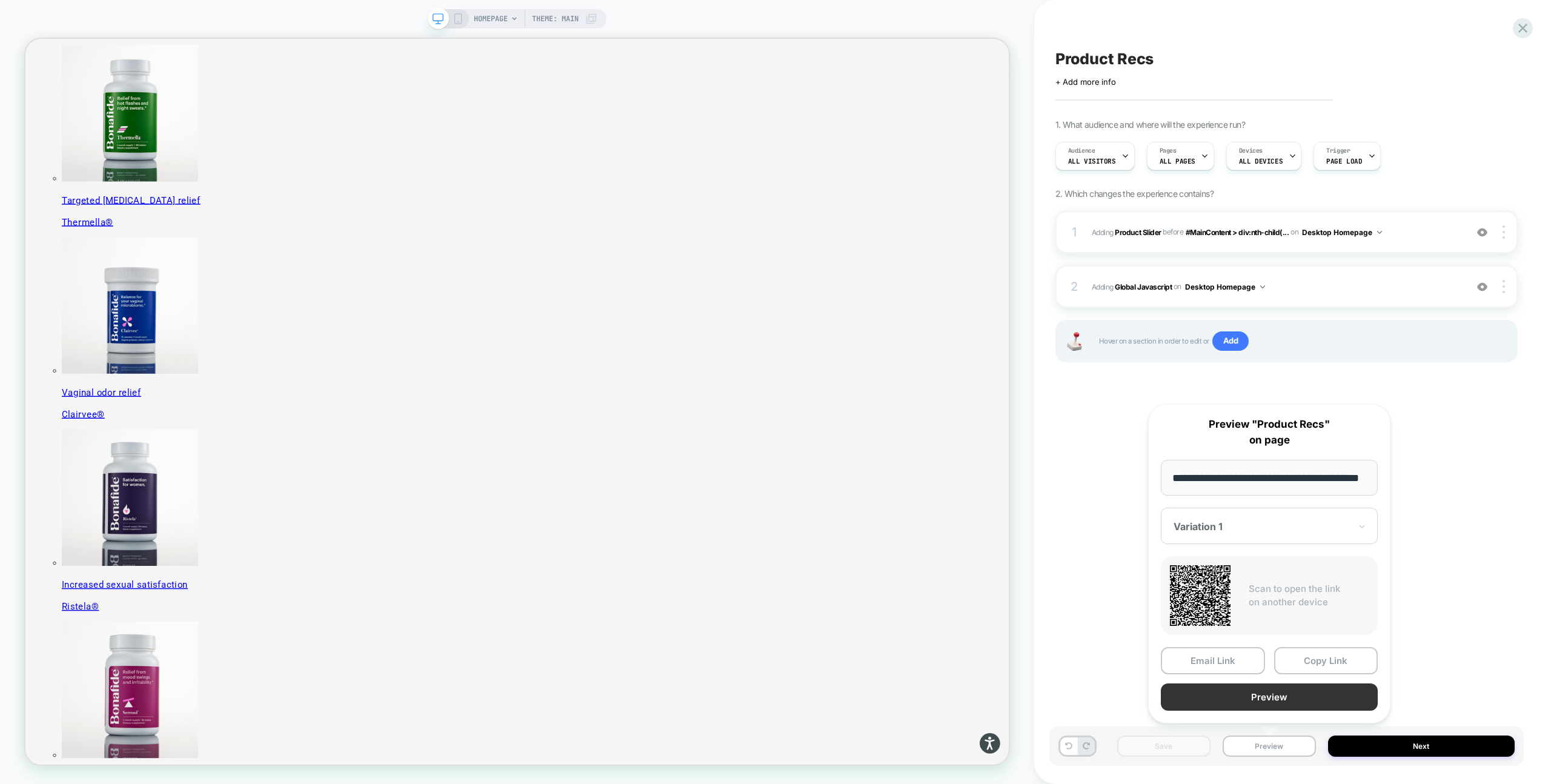
scroll to position [0, 0]
click at [1298, 686] on button "Preview" at bounding box center [1269, 697] width 217 height 28
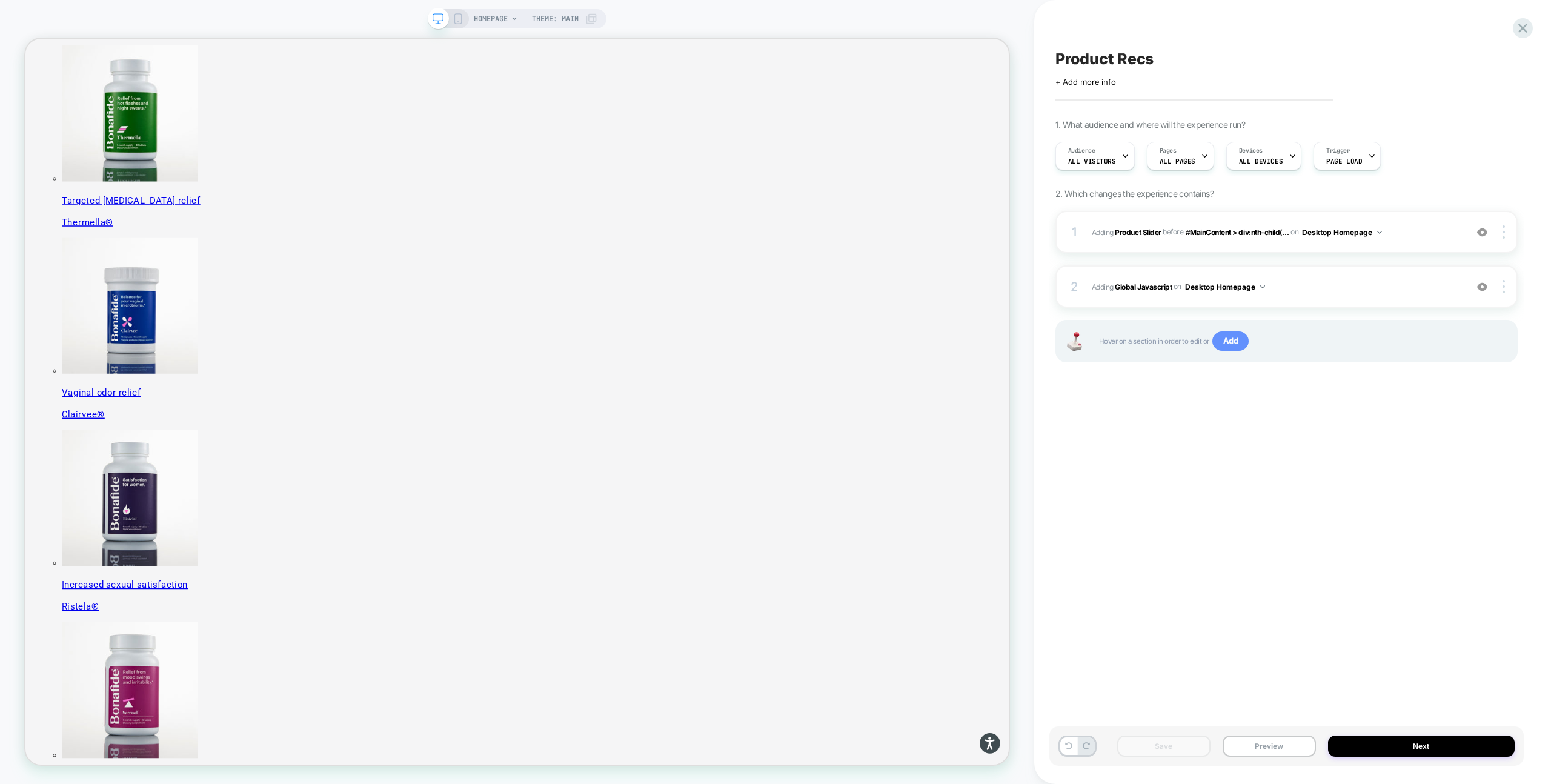
click at [1231, 345] on span "Add" at bounding box center [1230, 341] width 37 height 19
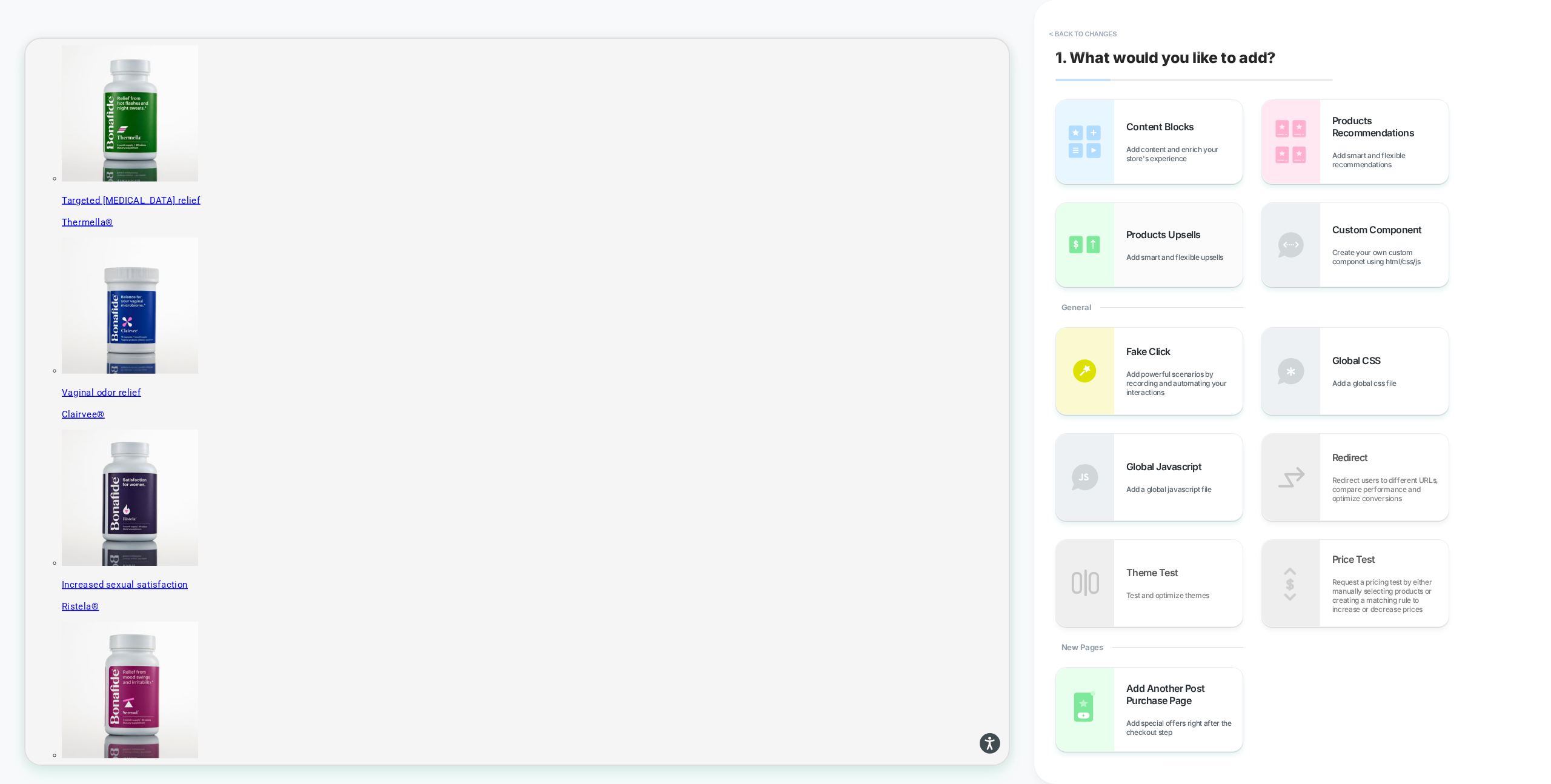
click at [1211, 213] on div "Products Upsells Add smart and flexible upsells" at bounding box center [1150, 245] width 187 height 84
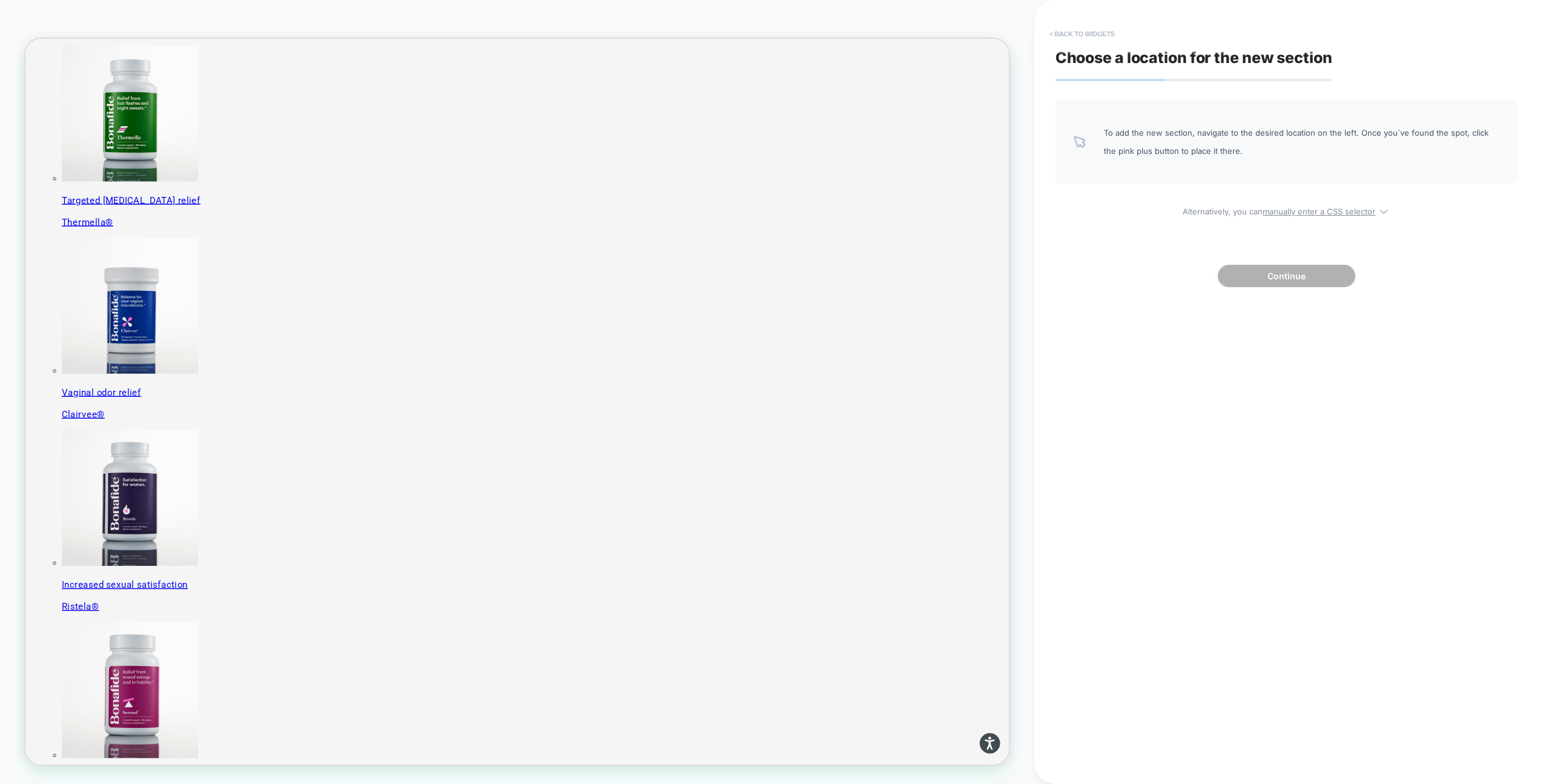
click at [1064, 34] on button "< Back to widgets" at bounding box center [1081, 34] width 77 height 19
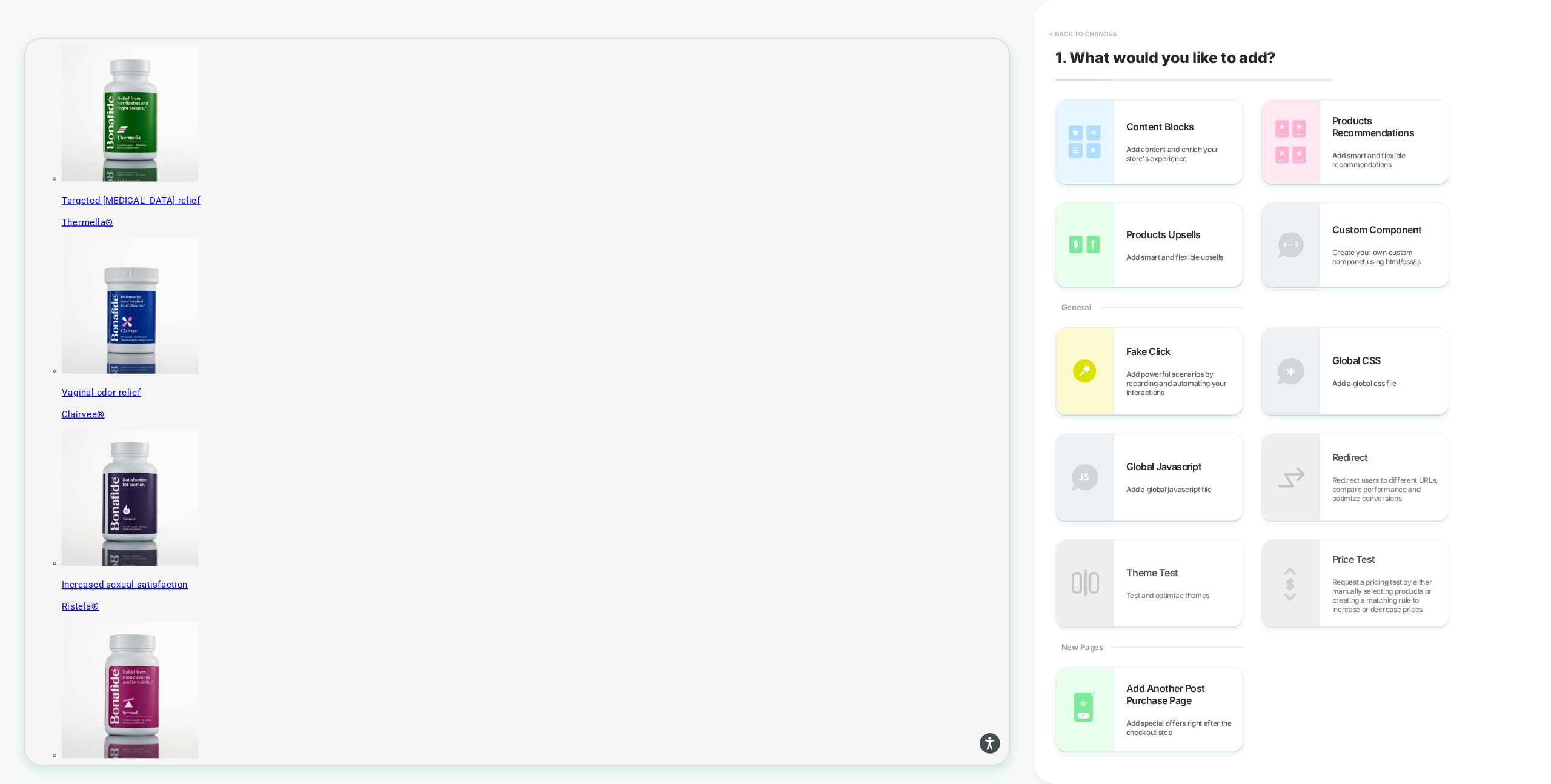
click at [1080, 31] on button "< Back to changes" at bounding box center [1083, 34] width 80 height 19
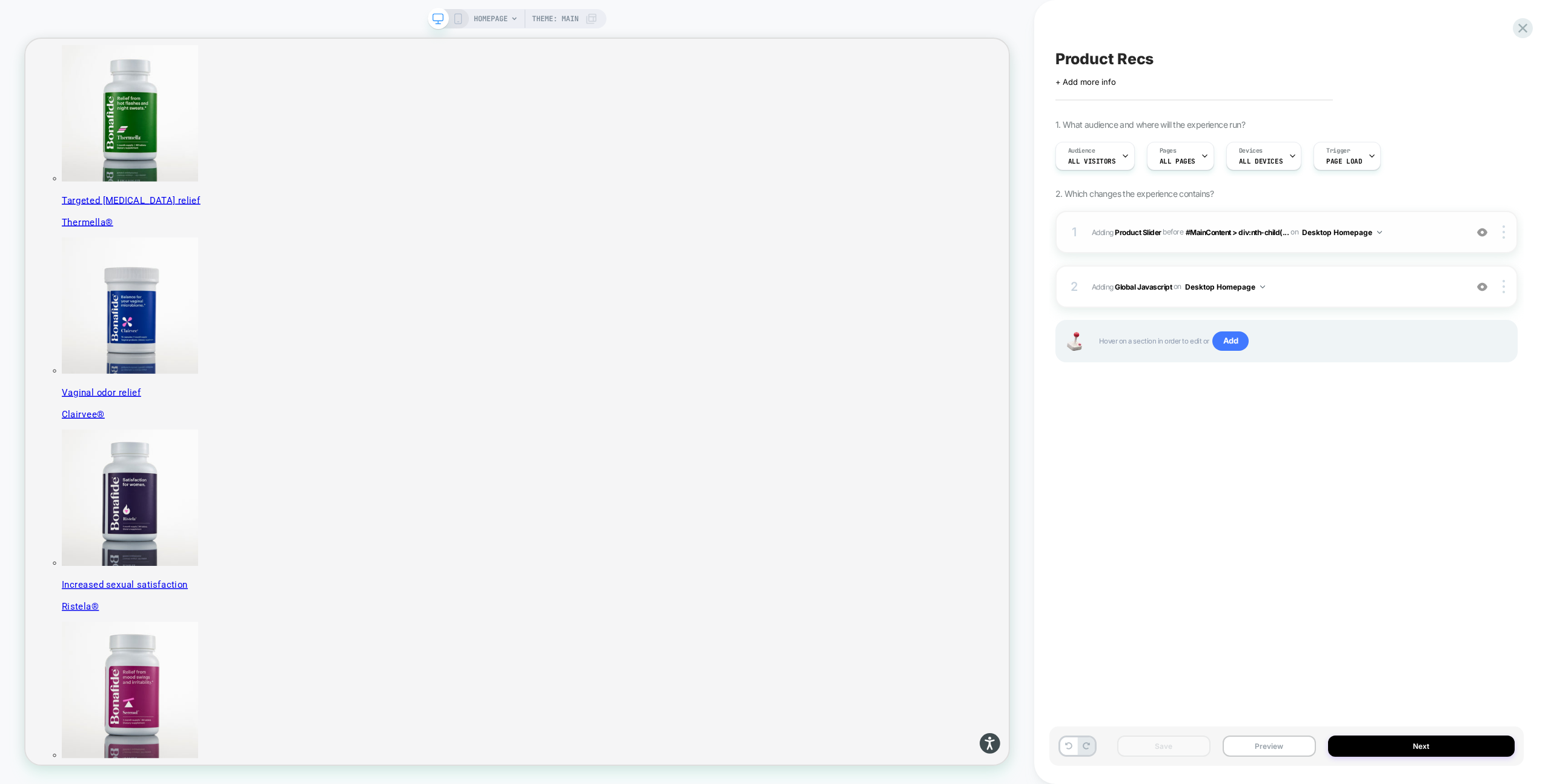
click at [1409, 240] on span "#_loomi_addon_1755016232473 Adding Product Slider BEFORE #MainContent > div:nth…" at bounding box center [1276, 232] width 368 height 15
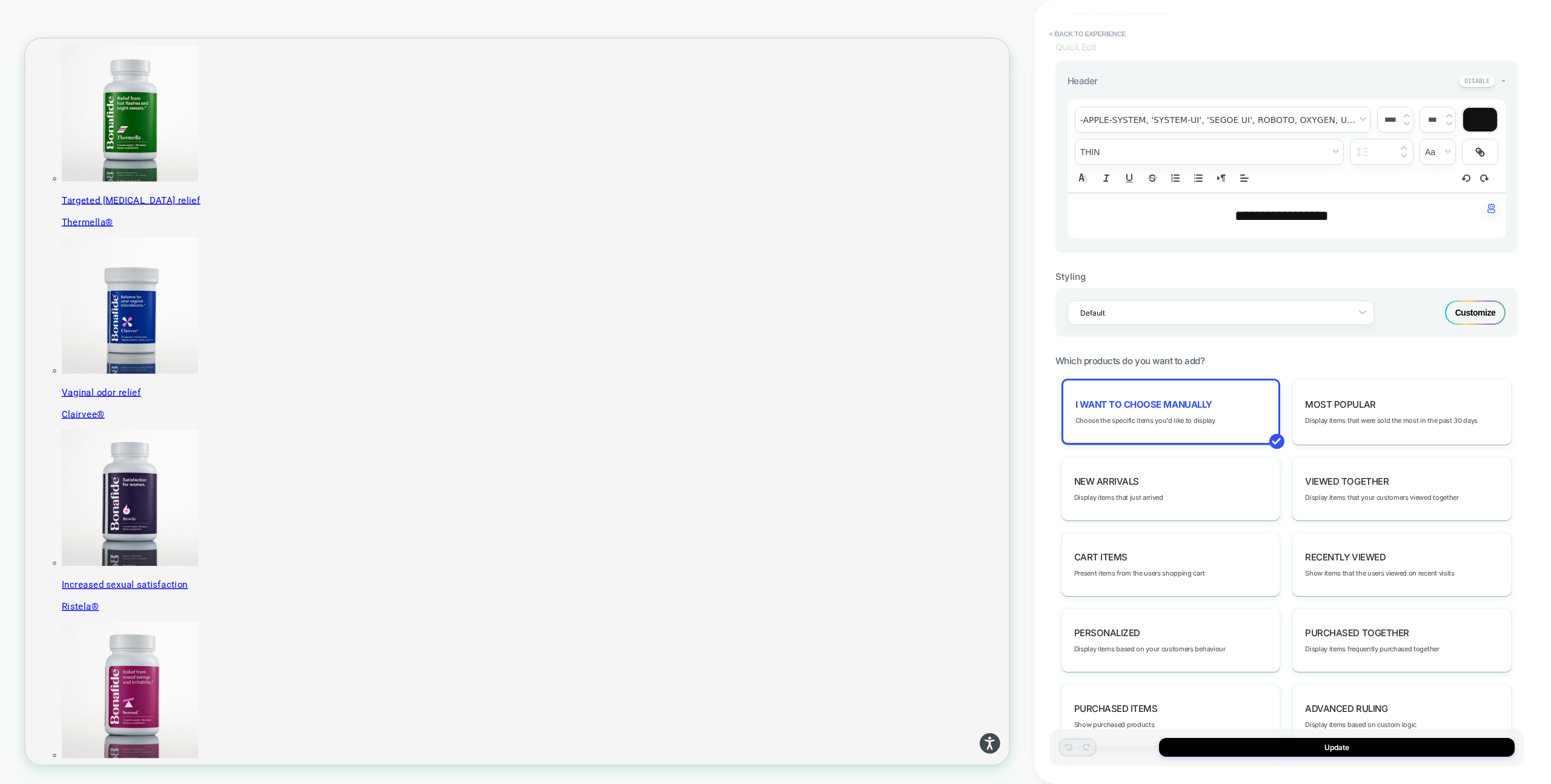
scroll to position [234, 0]
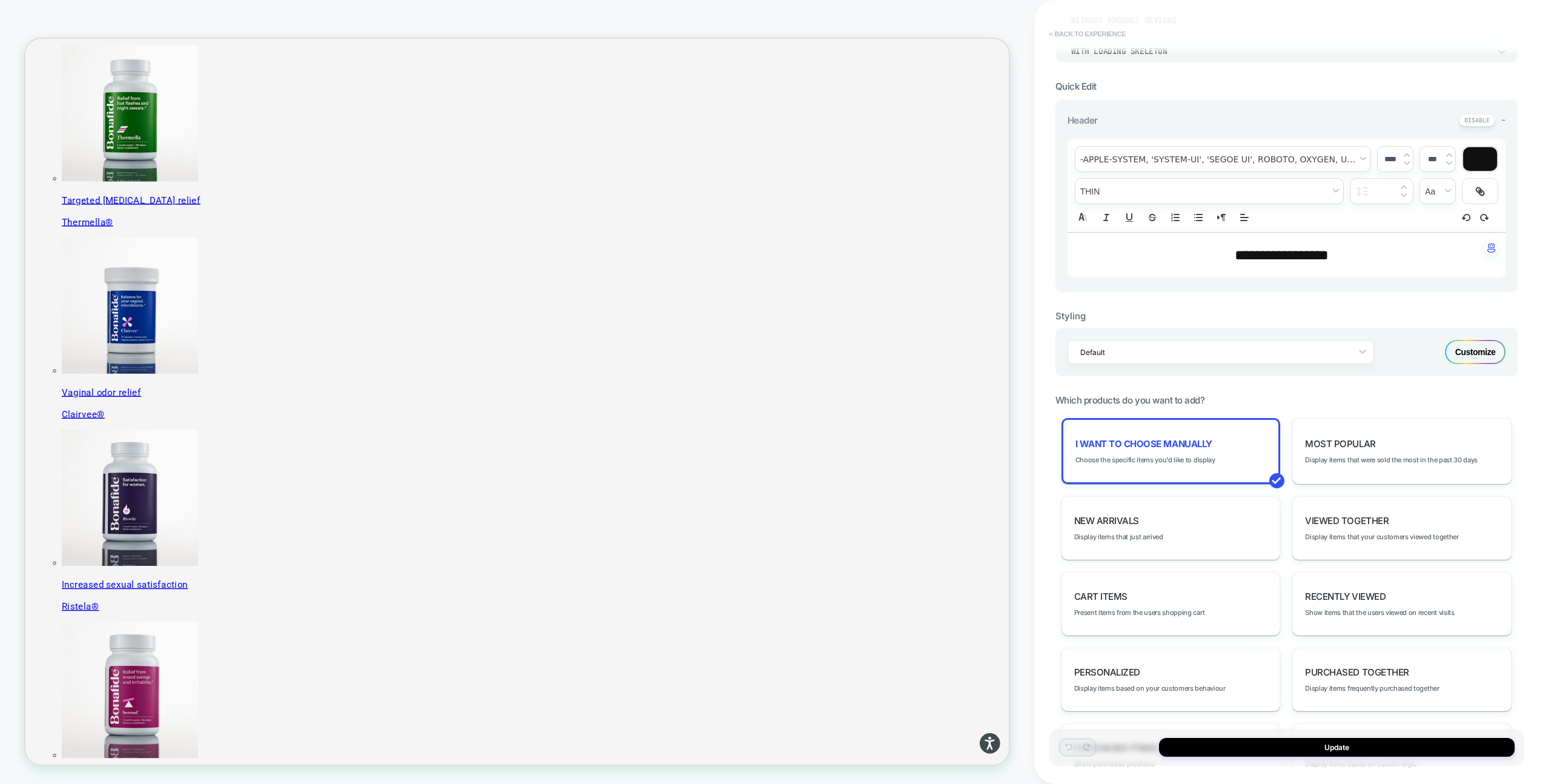
click at [1065, 35] on button "< Back to experience" at bounding box center [1087, 34] width 89 height 19
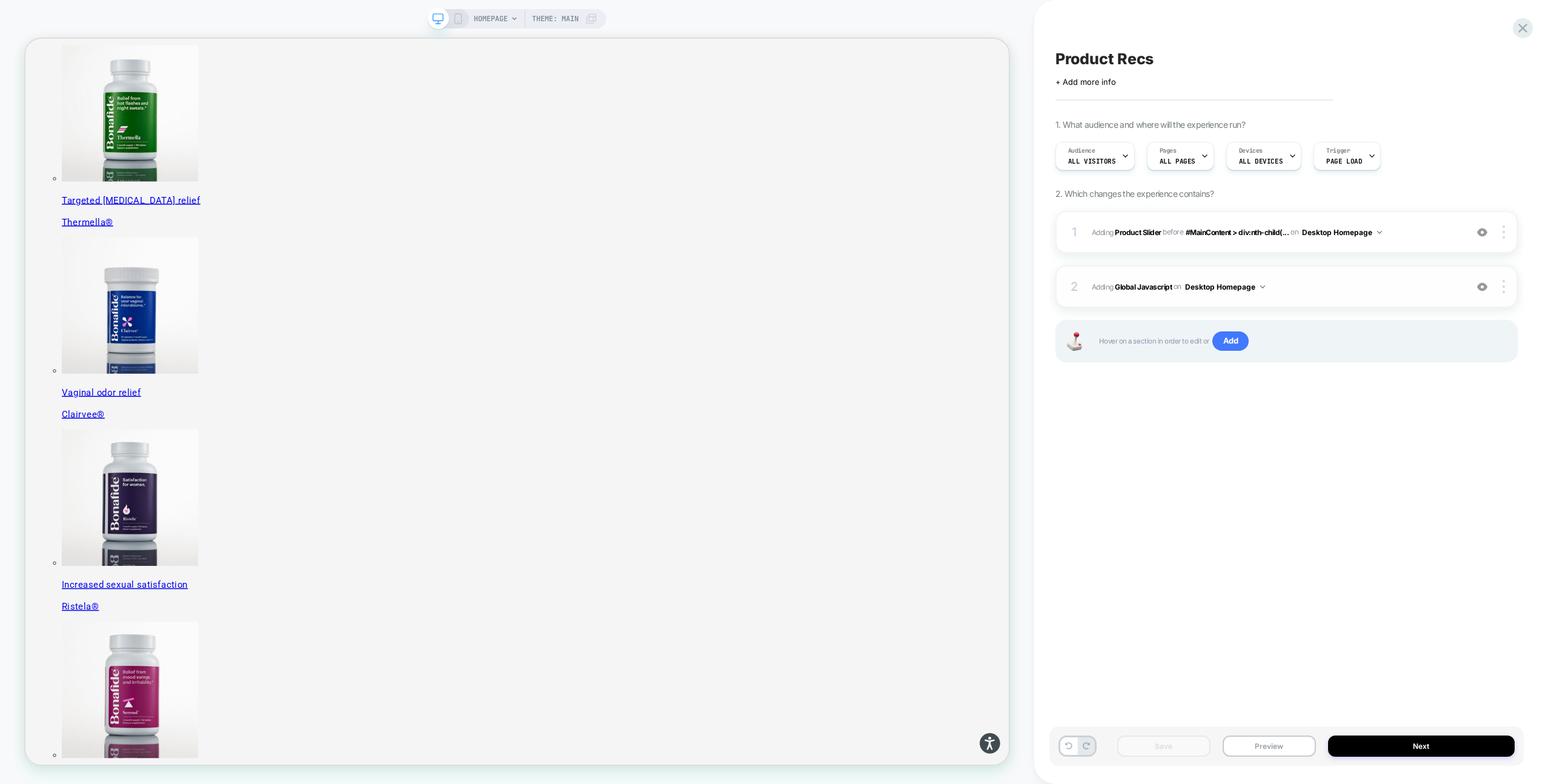
click at [1293, 282] on span "Adding Global Javascript on Desktop Homepage" at bounding box center [1276, 287] width 368 height 15
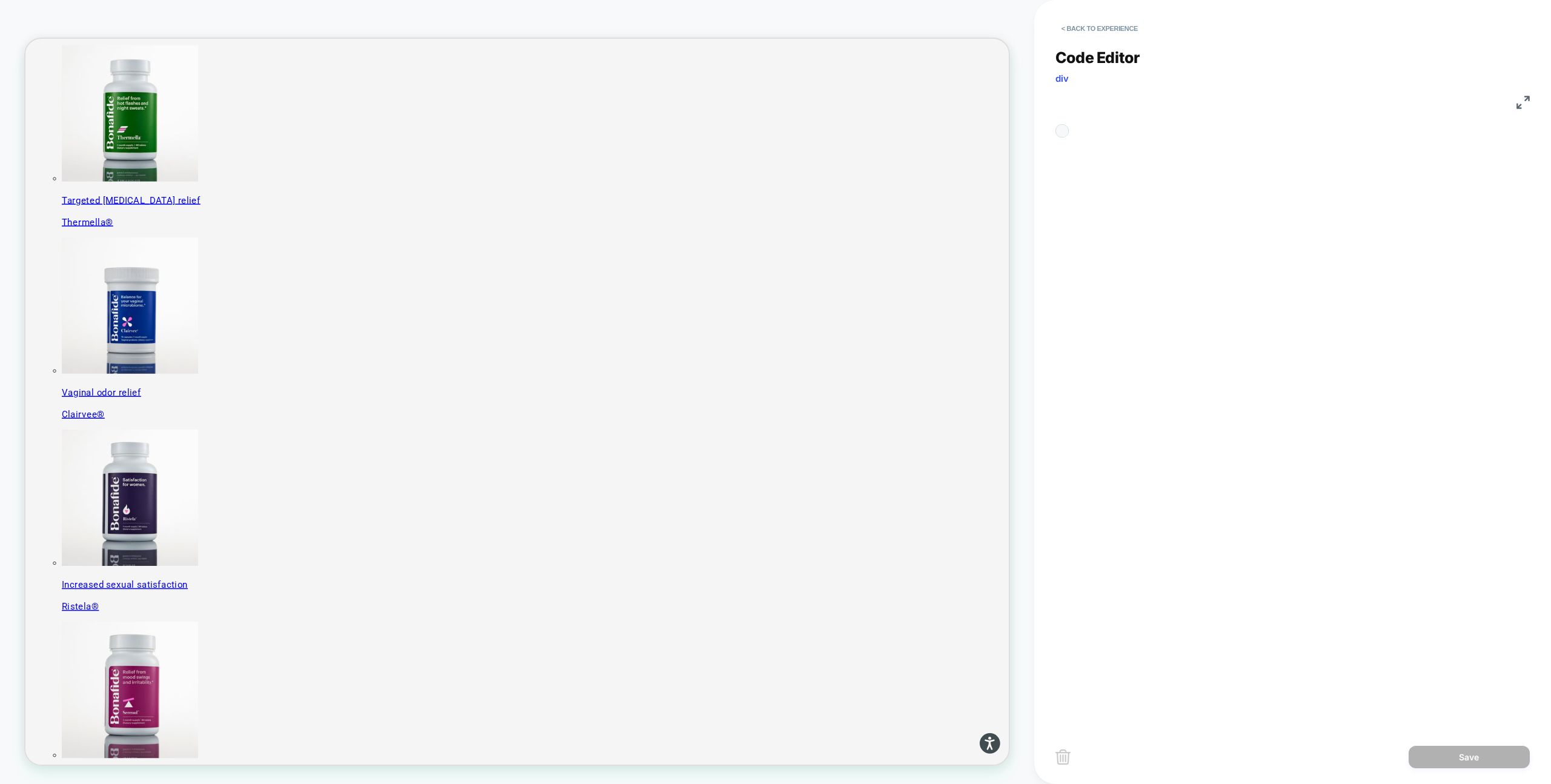
scroll to position [163, 0]
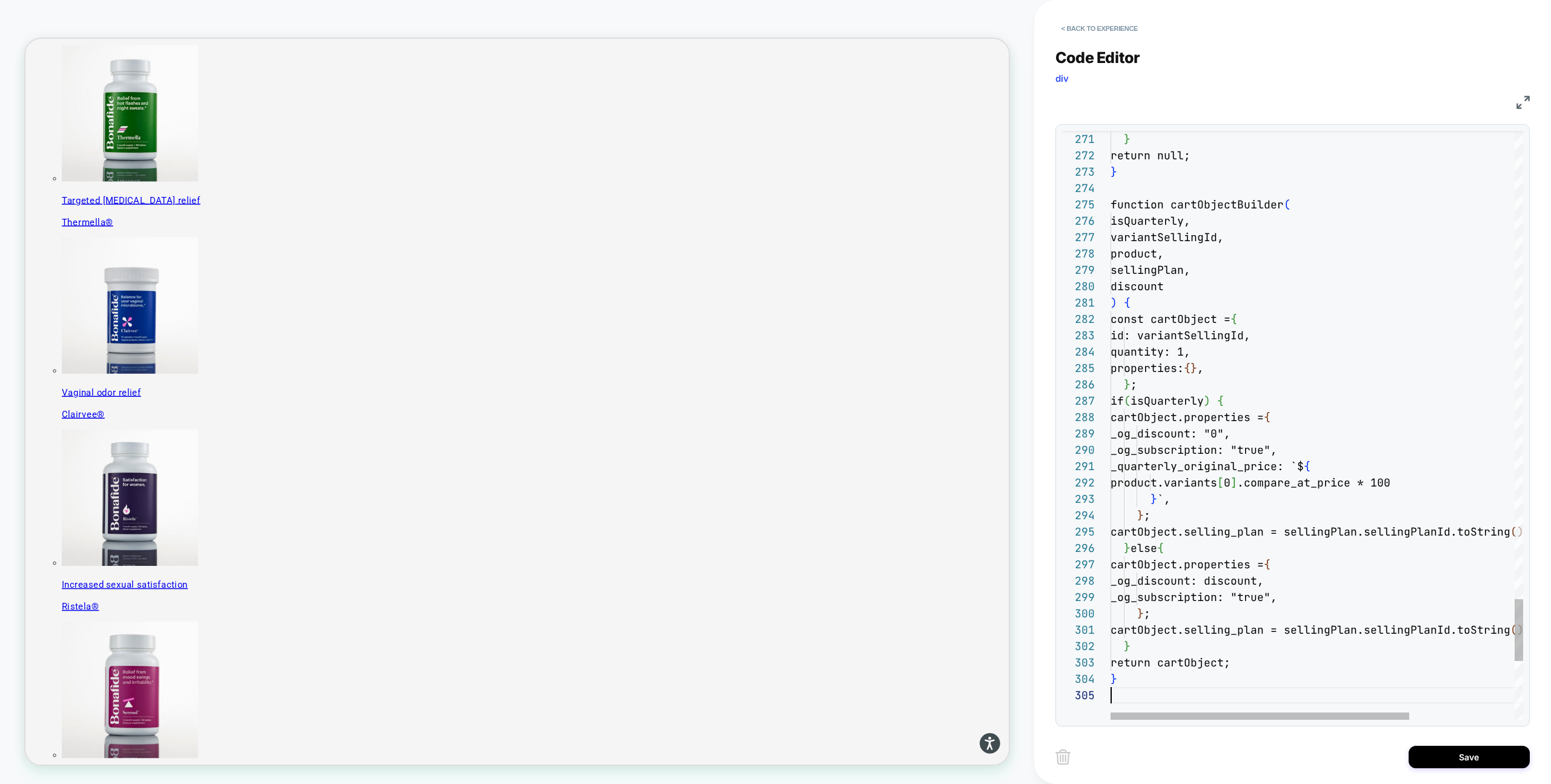
scroll to position [66, 0]
type textarea "**********"
click at [1464, 759] on button "Save" at bounding box center [1469, 757] width 121 height 23
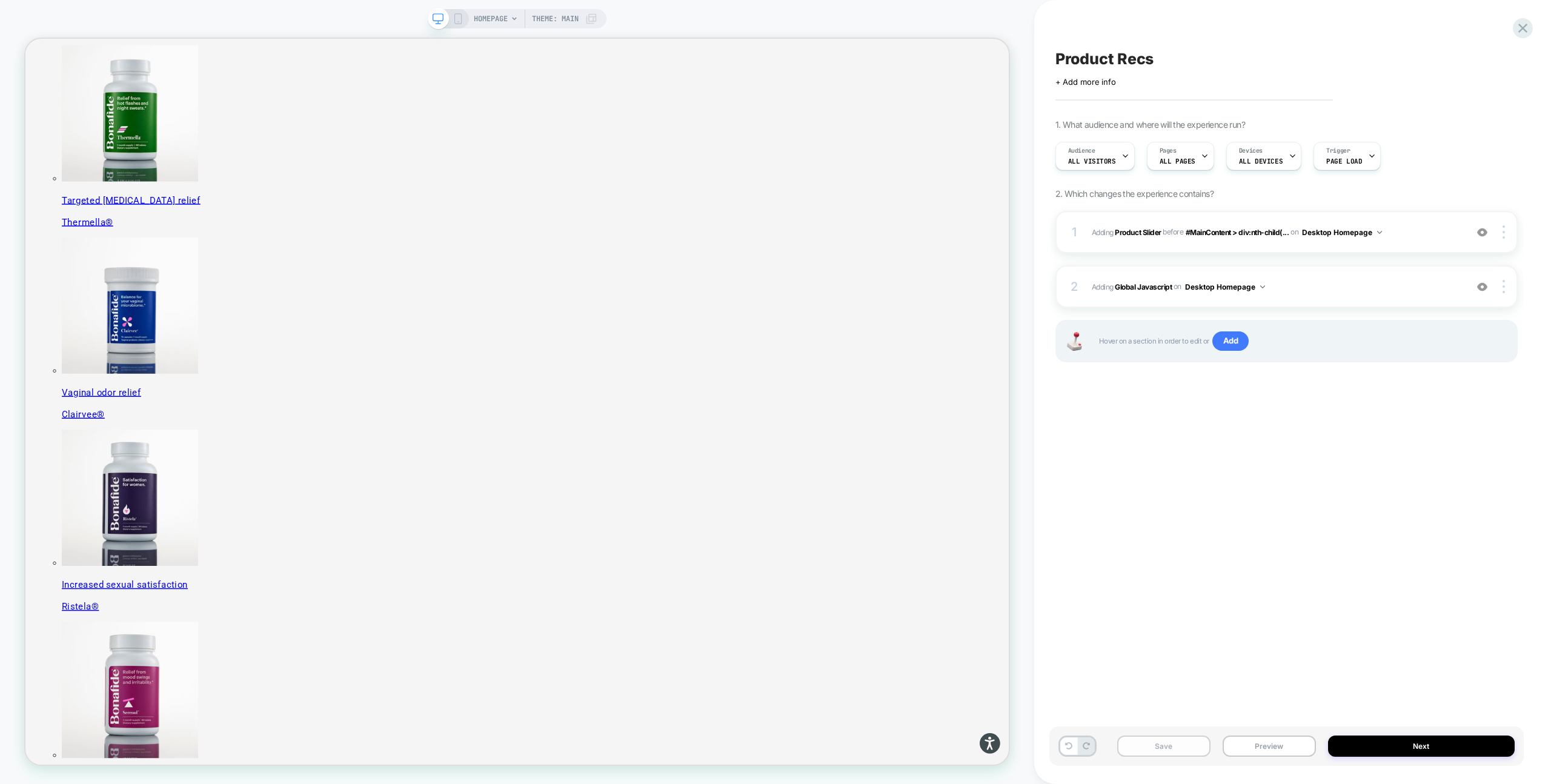
click at [1178, 752] on button "Save" at bounding box center [1163, 746] width 93 height 21
click at [1267, 746] on button "Preview" at bounding box center [1269, 746] width 93 height 21
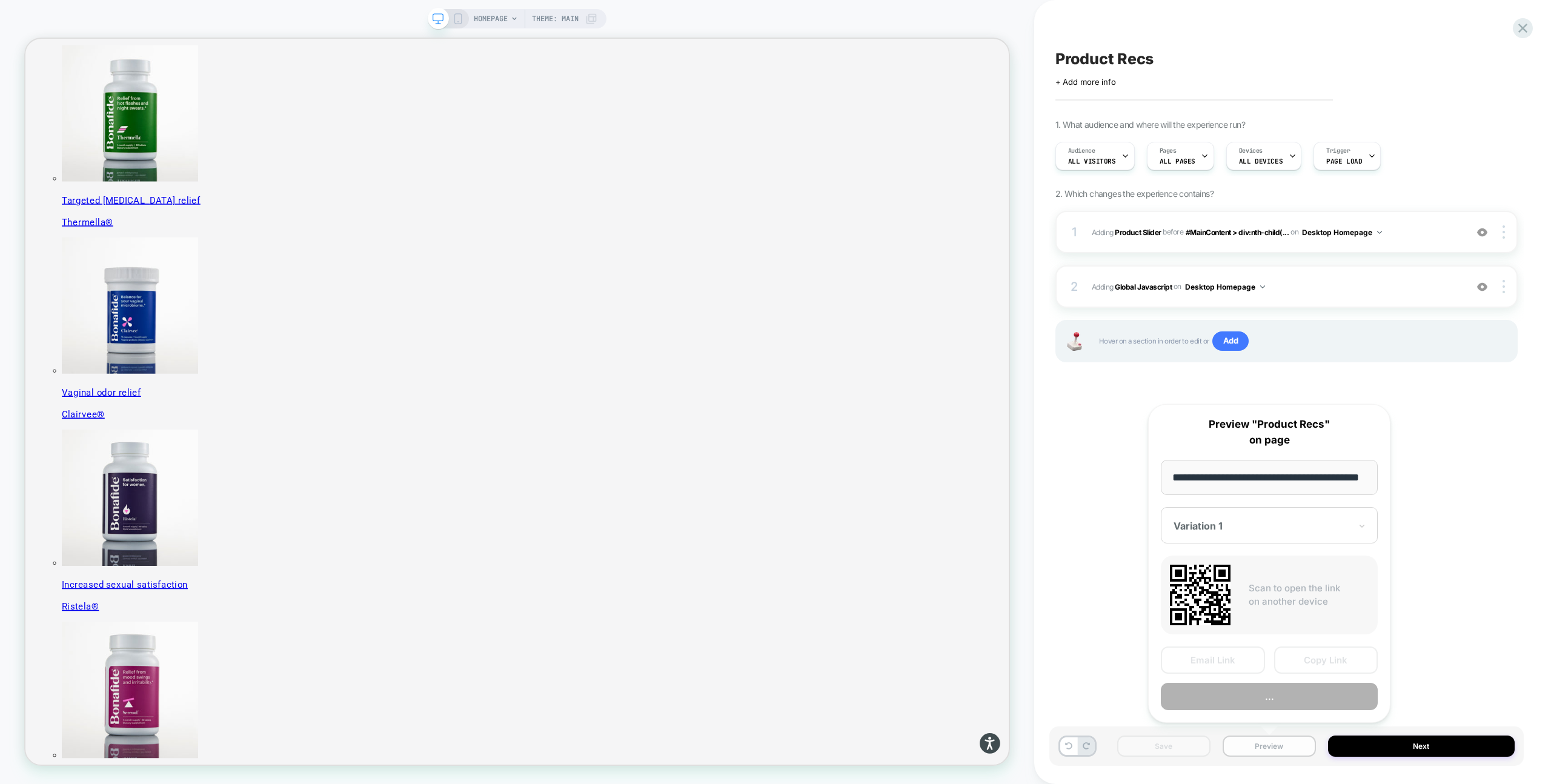
scroll to position [0, 32]
click at [1293, 706] on button "Preview" at bounding box center [1269, 697] width 217 height 28
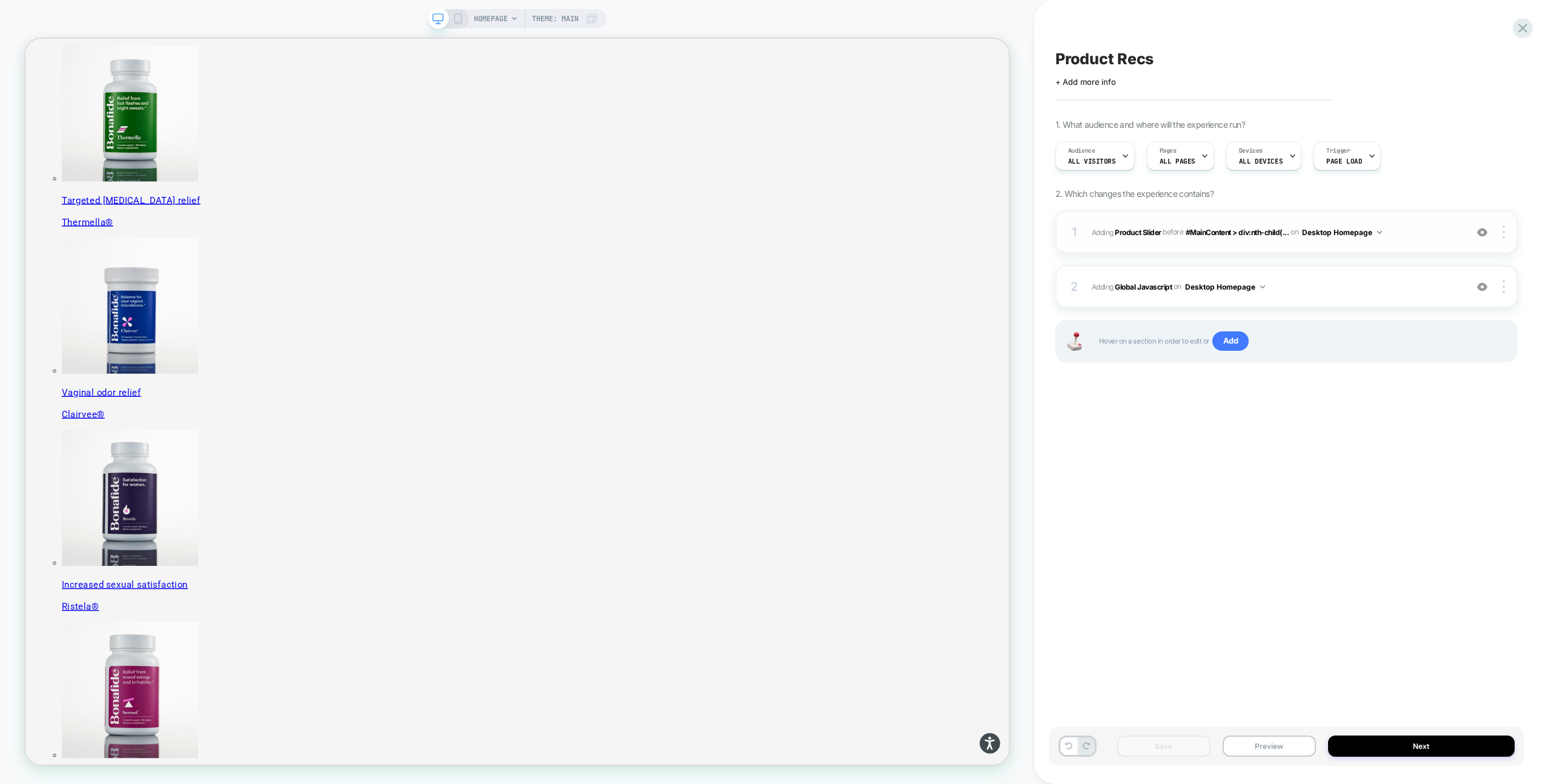
click at [1428, 232] on span "#_loomi_addon_1755016232473 Adding Product Slider BEFORE #MainContent > div:nth…" at bounding box center [1276, 232] width 368 height 15
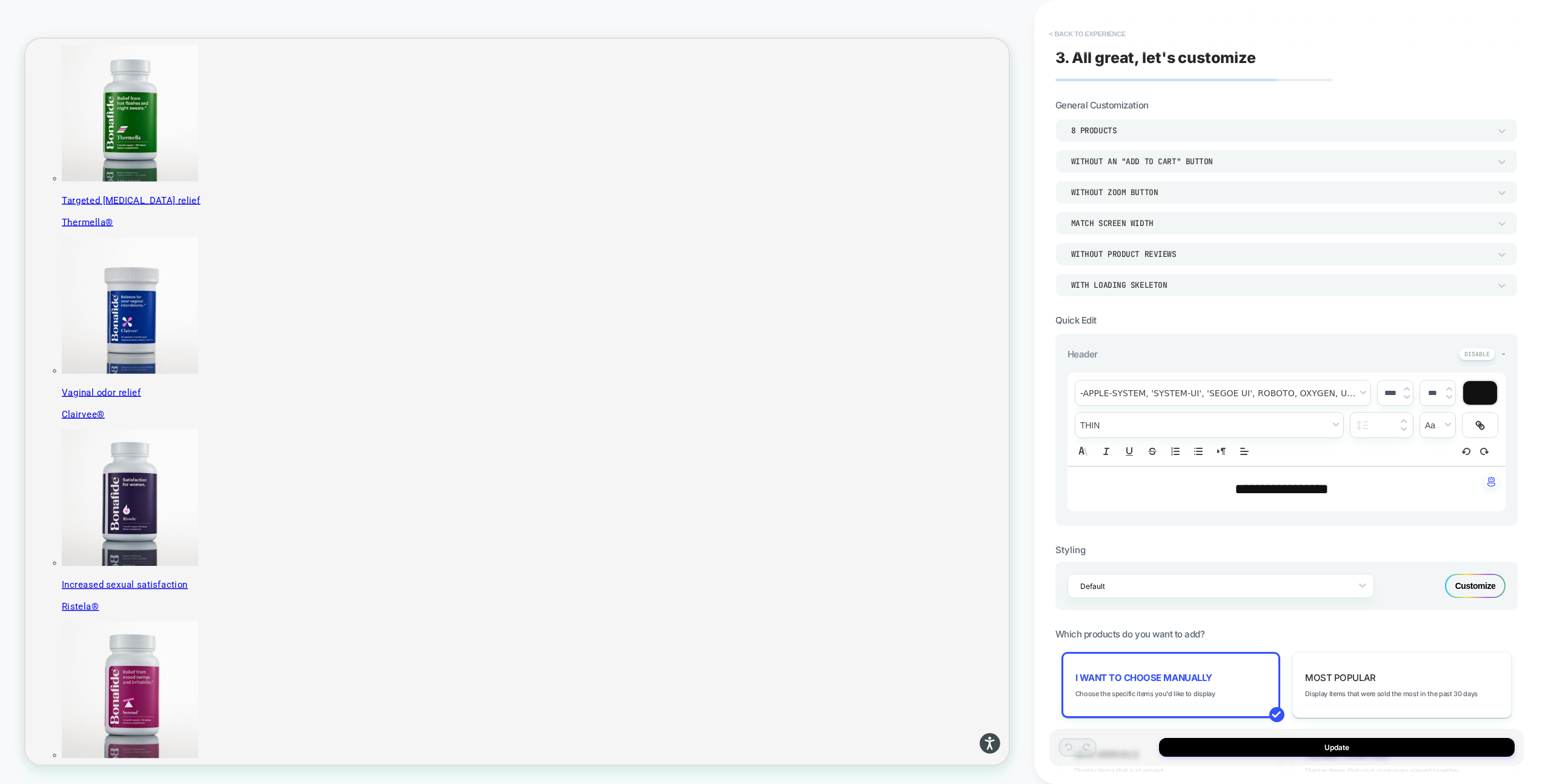
click at [1058, 35] on button "< Back to experience" at bounding box center [1087, 34] width 89 height 19
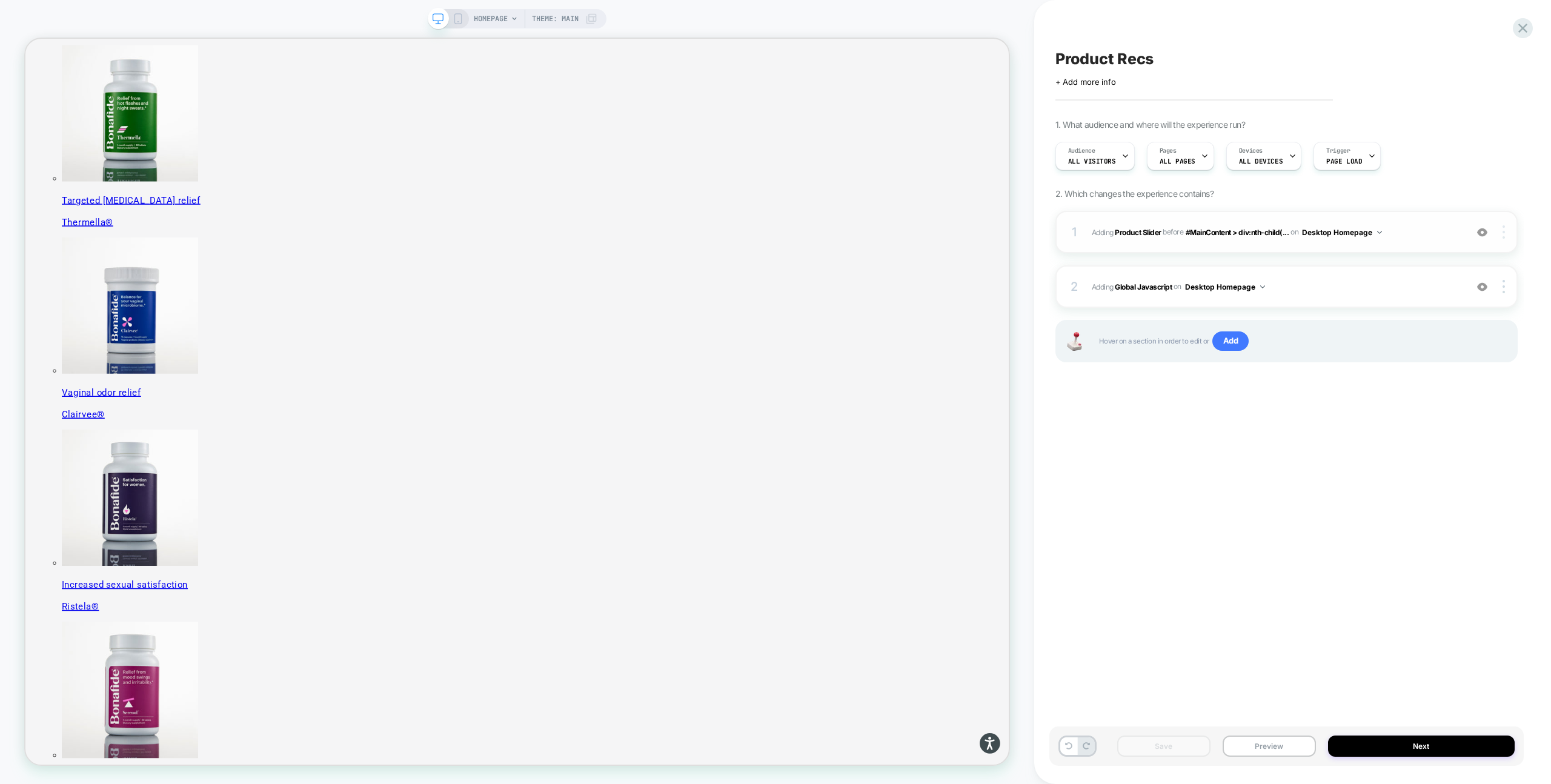
click at [1502, 235] on img at bounding box center [1503, 232] width 2 height 13
click at [1442, 187] on div "Replace Position" at bounding box center [1432, 182] width 108 height 33
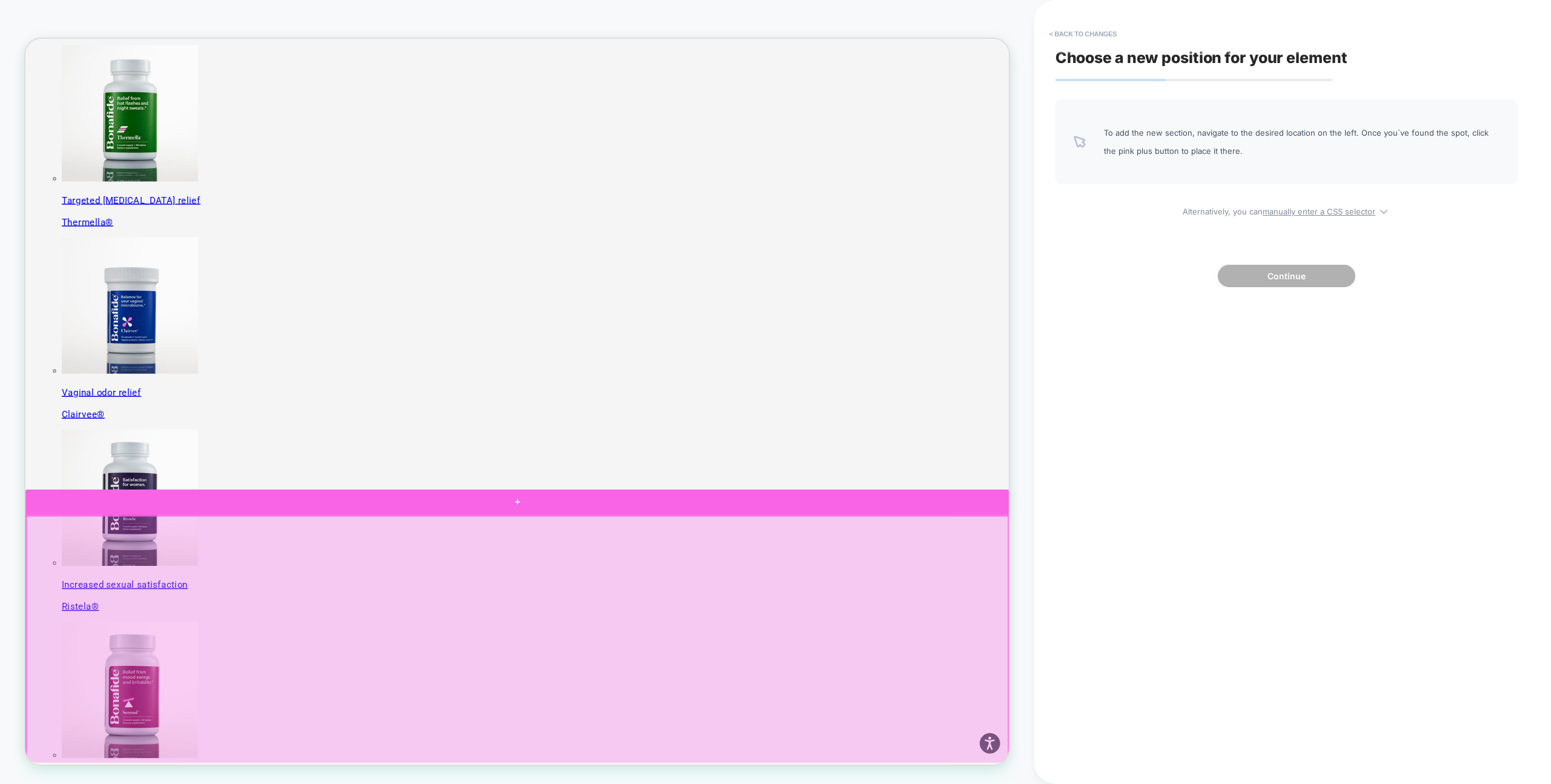
click at [925, 662] on div at bounding box center [681, 656] width 1311 height 35
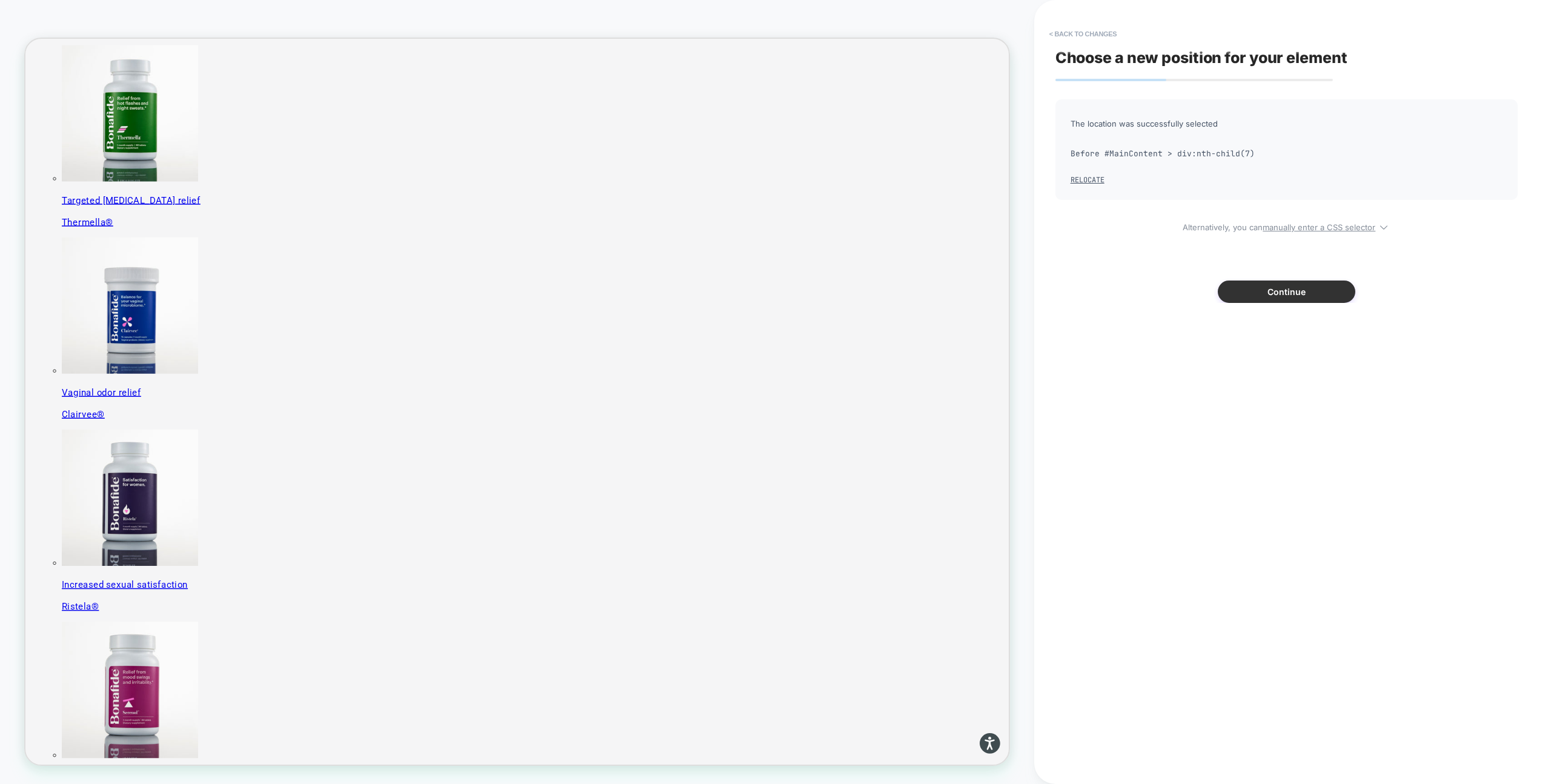
click at [1272, 294] on button "Continue" at bounding box center [1286, 292] width 137 height 23
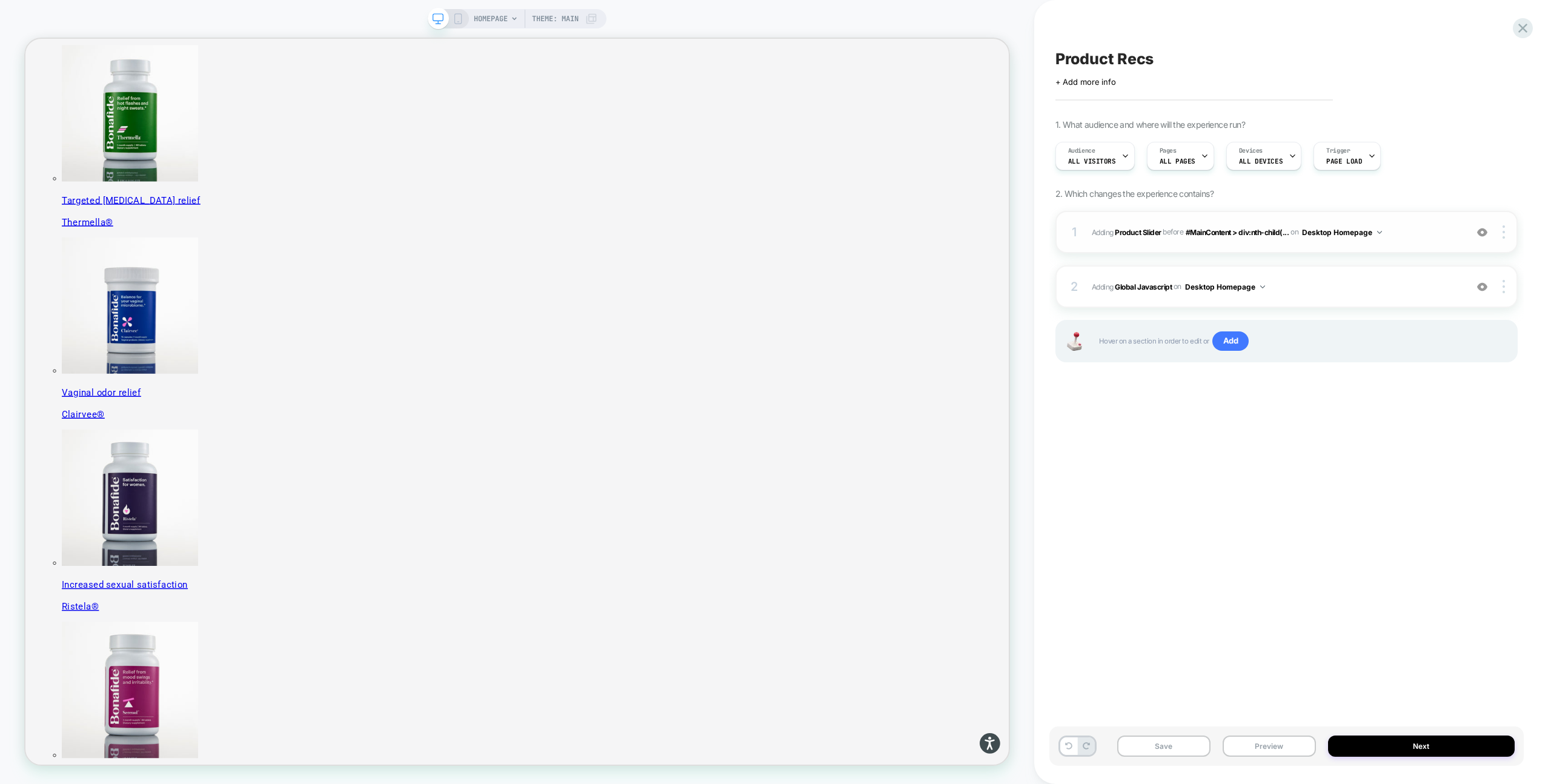
click at [1401, 239] on span "#_loomi_addon_1755016232473 Adding Product Slider BEFORE #MainContent > div:nth…" at bounding box center [1276, 232] width 368 height 15
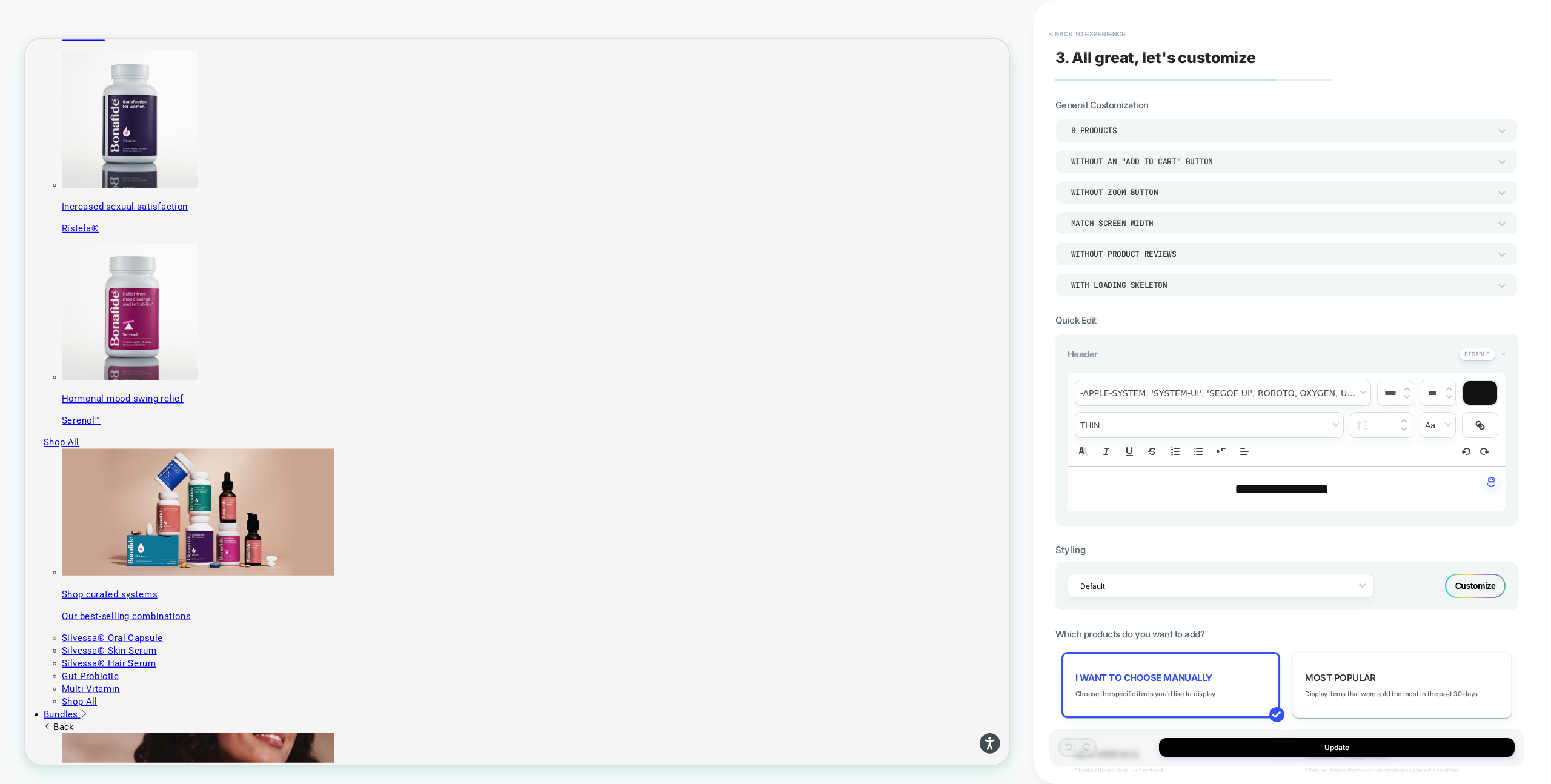
scroll to position [877, 0]
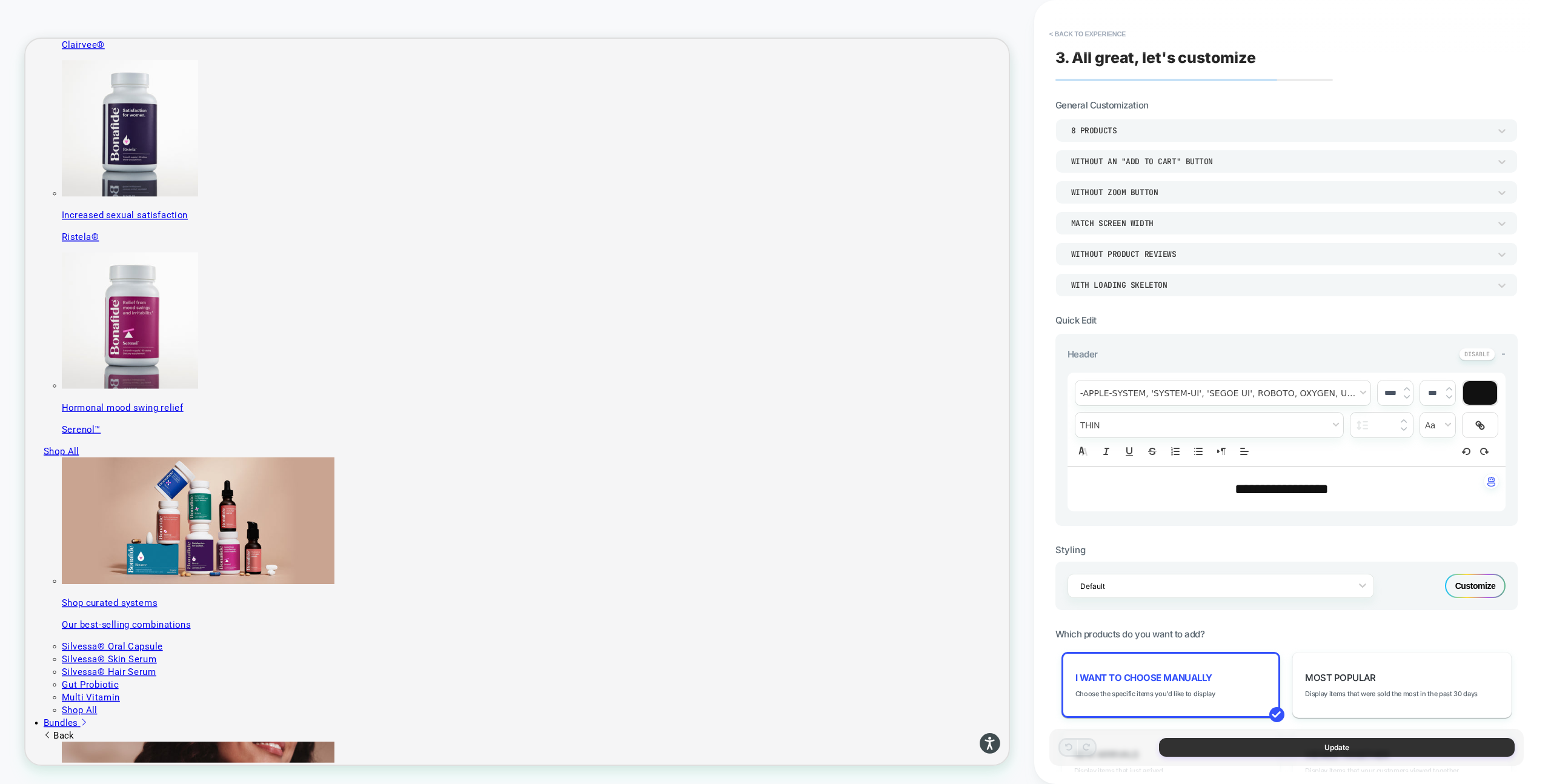
click at [1246, 747] on button "Update" at bounding box center [1337, 747] width 356 height 19
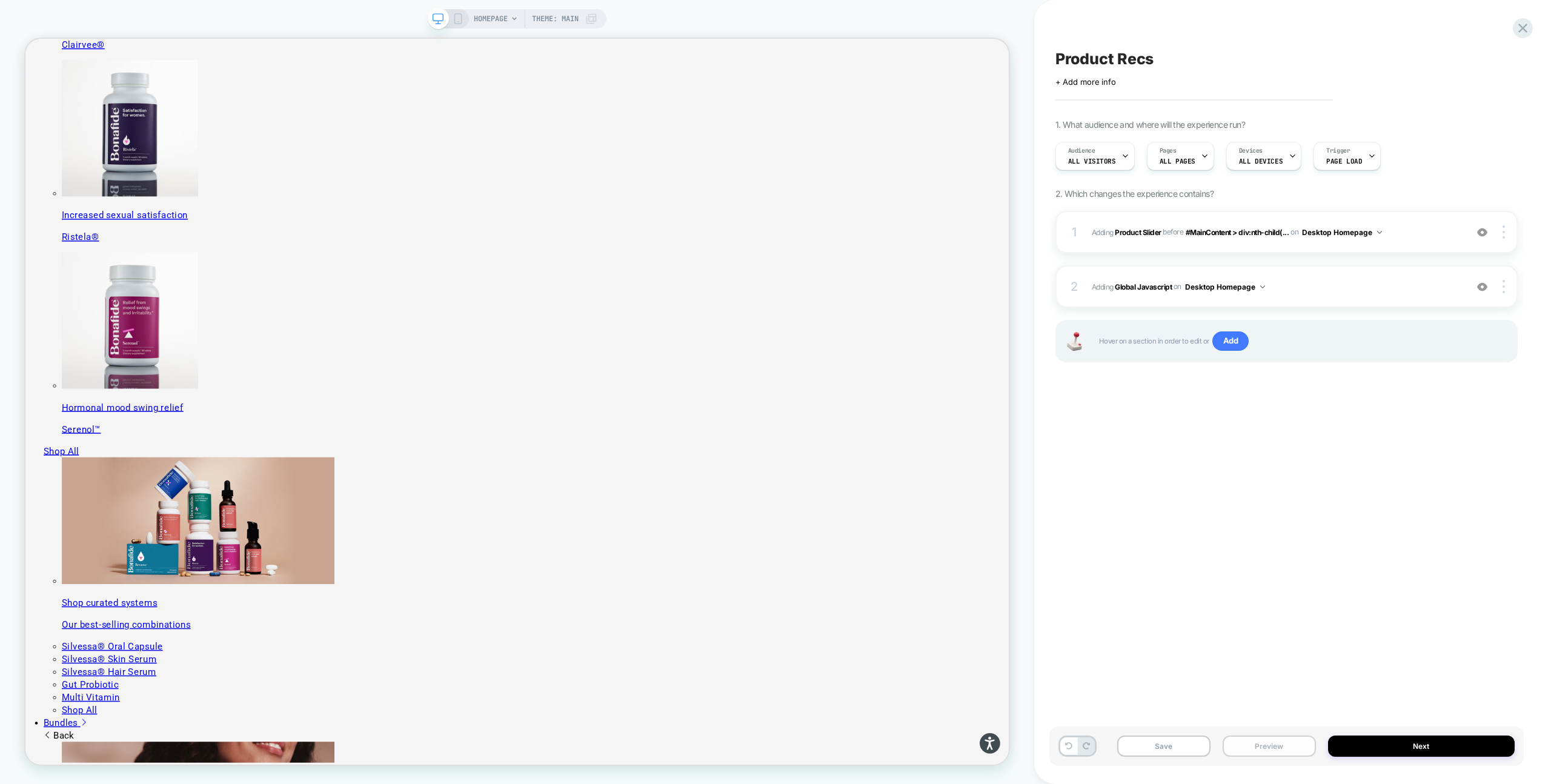
click at [1249, 750] on button "Preview" at bounding box center [1269, 746] width 93 height 21
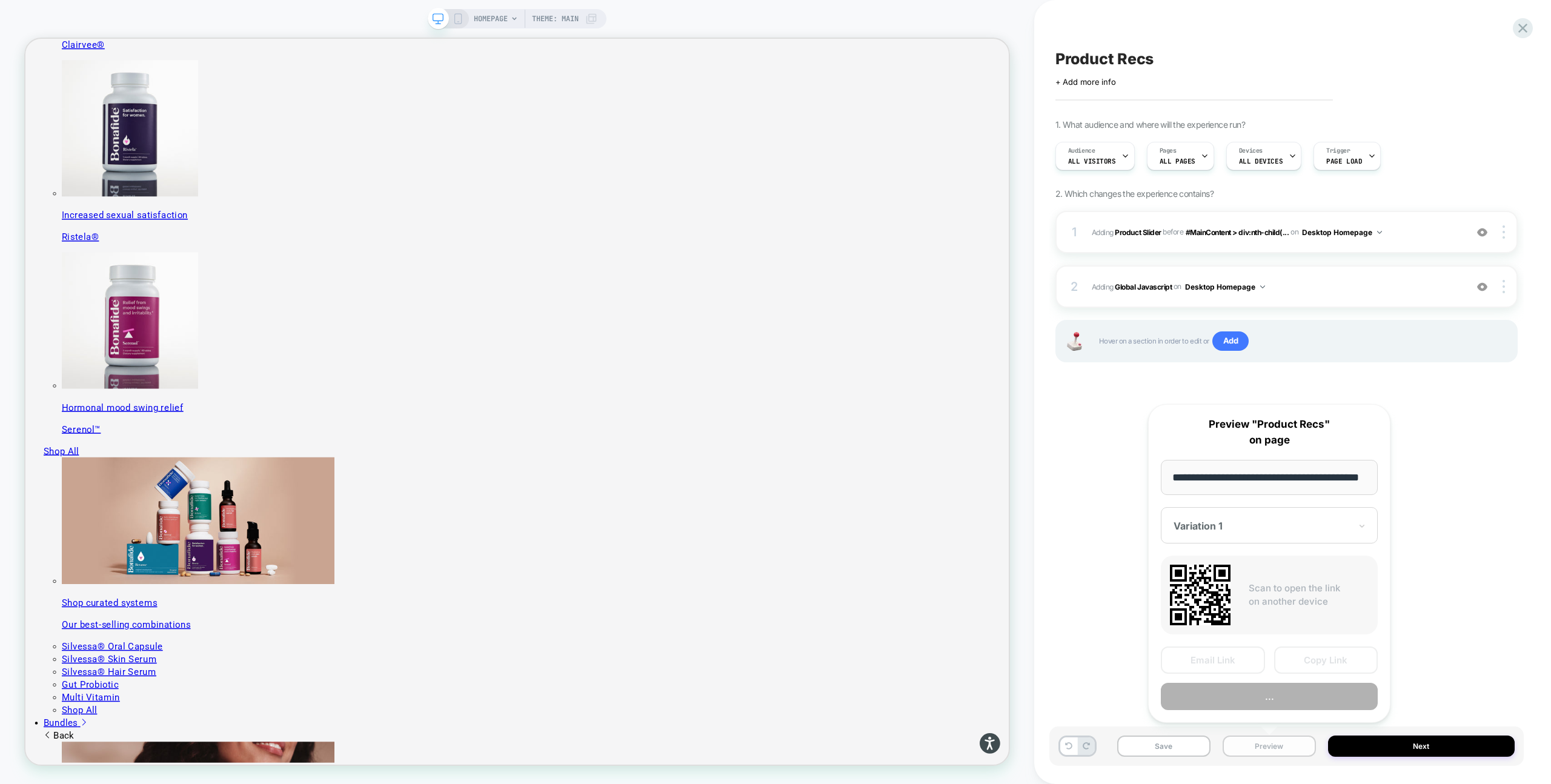
scroll to position [0, 32]
click at [1263, 698] on button "Preview" at bounding box center [1269, 697] width 217 height 28
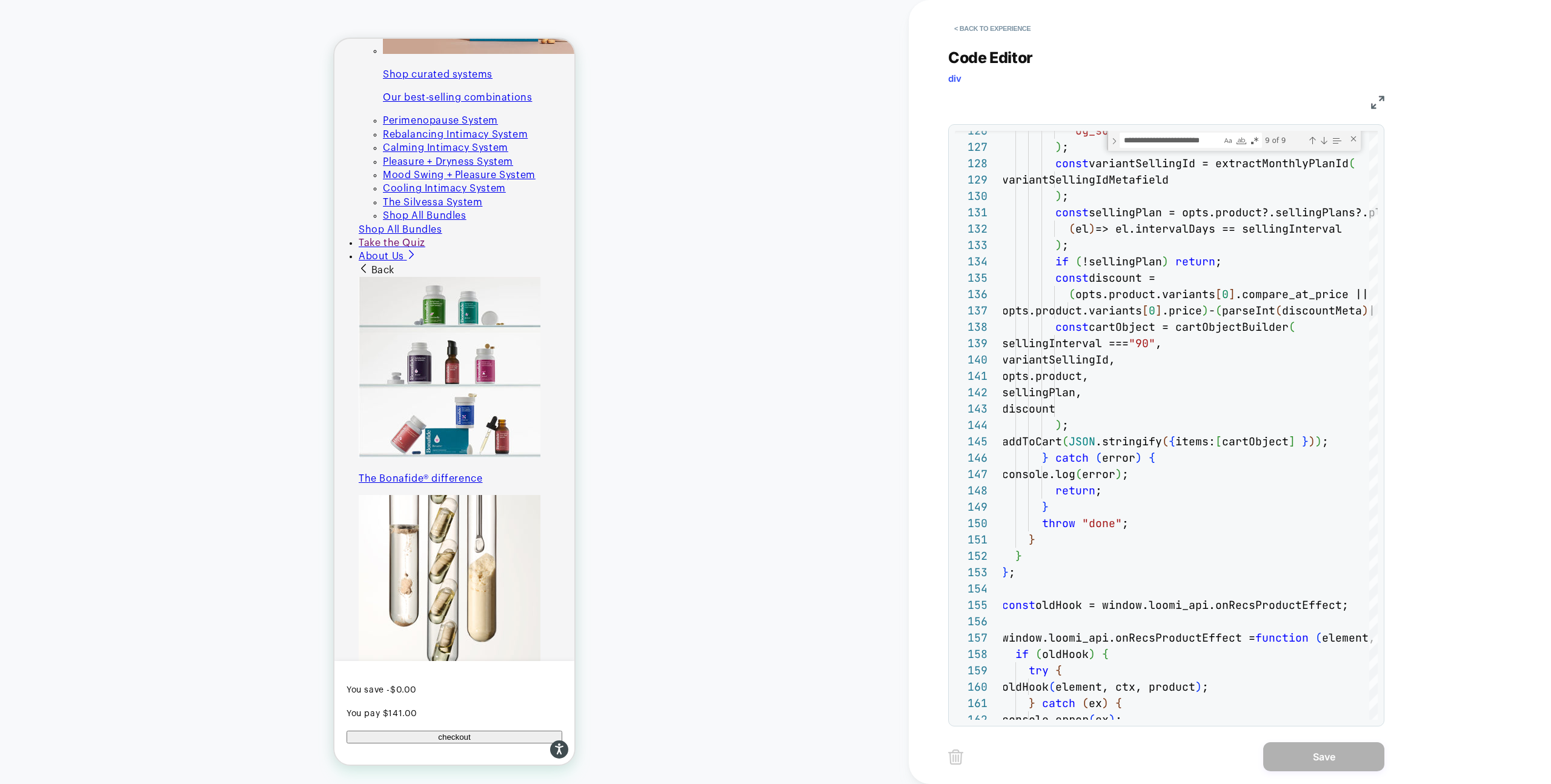
click at [691, 414] on div "CART Theme: MAIN" at bounding box center [454, 392] width 909 height 760
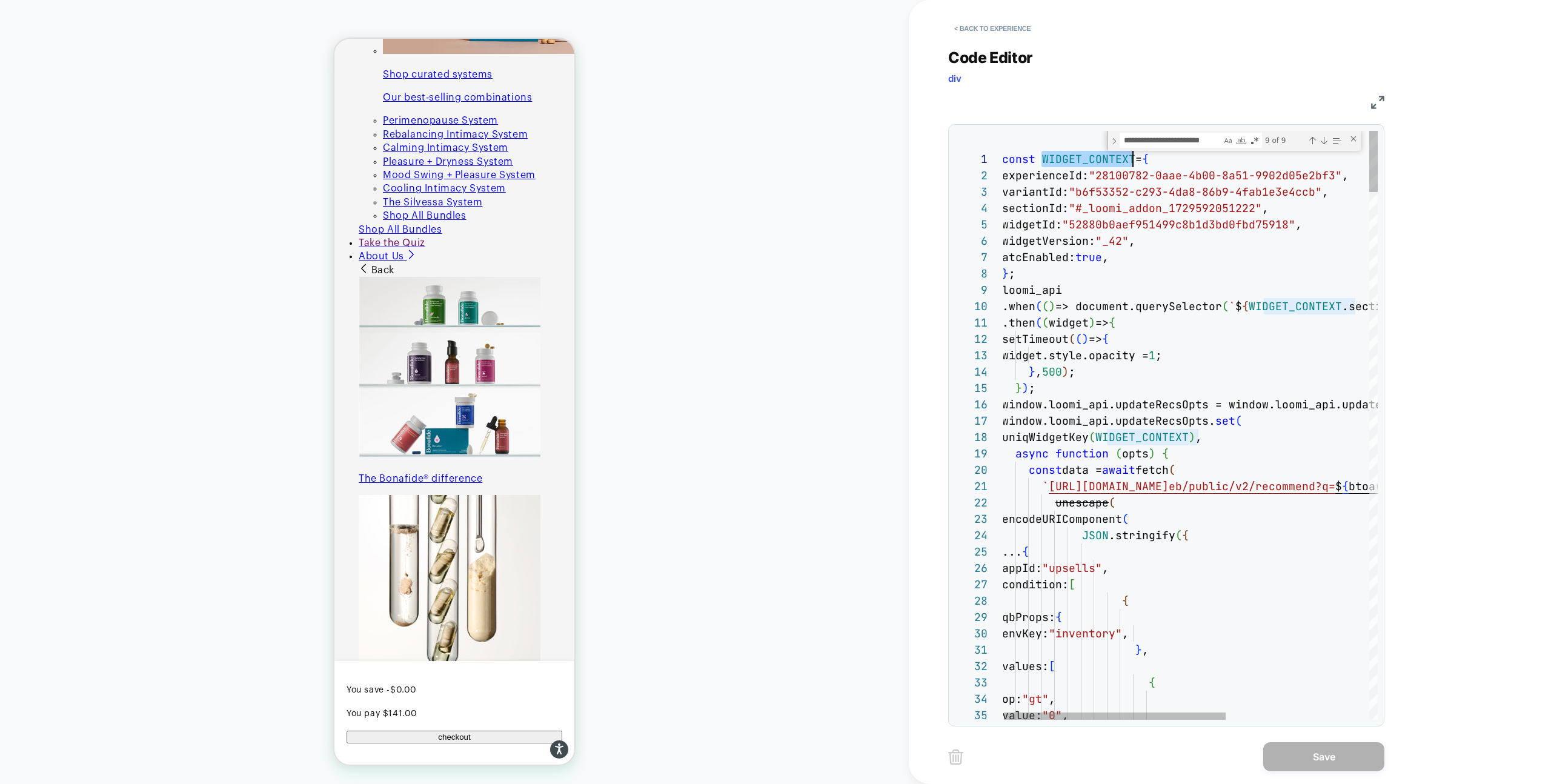
scroll to position [0, 131]
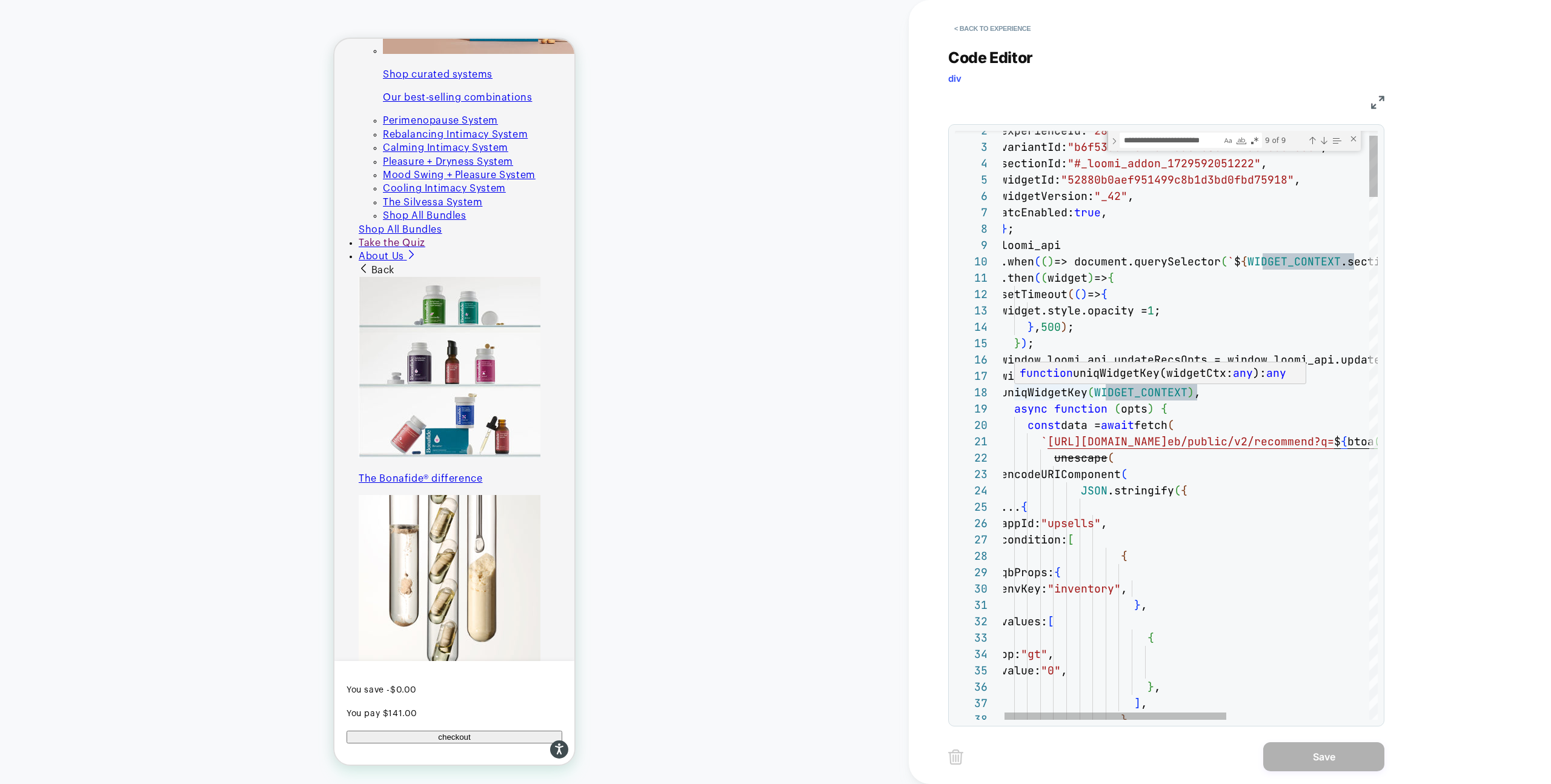
type textarea "**********"
